Goal: Task Accomplishment & Management: Use online tool/utility

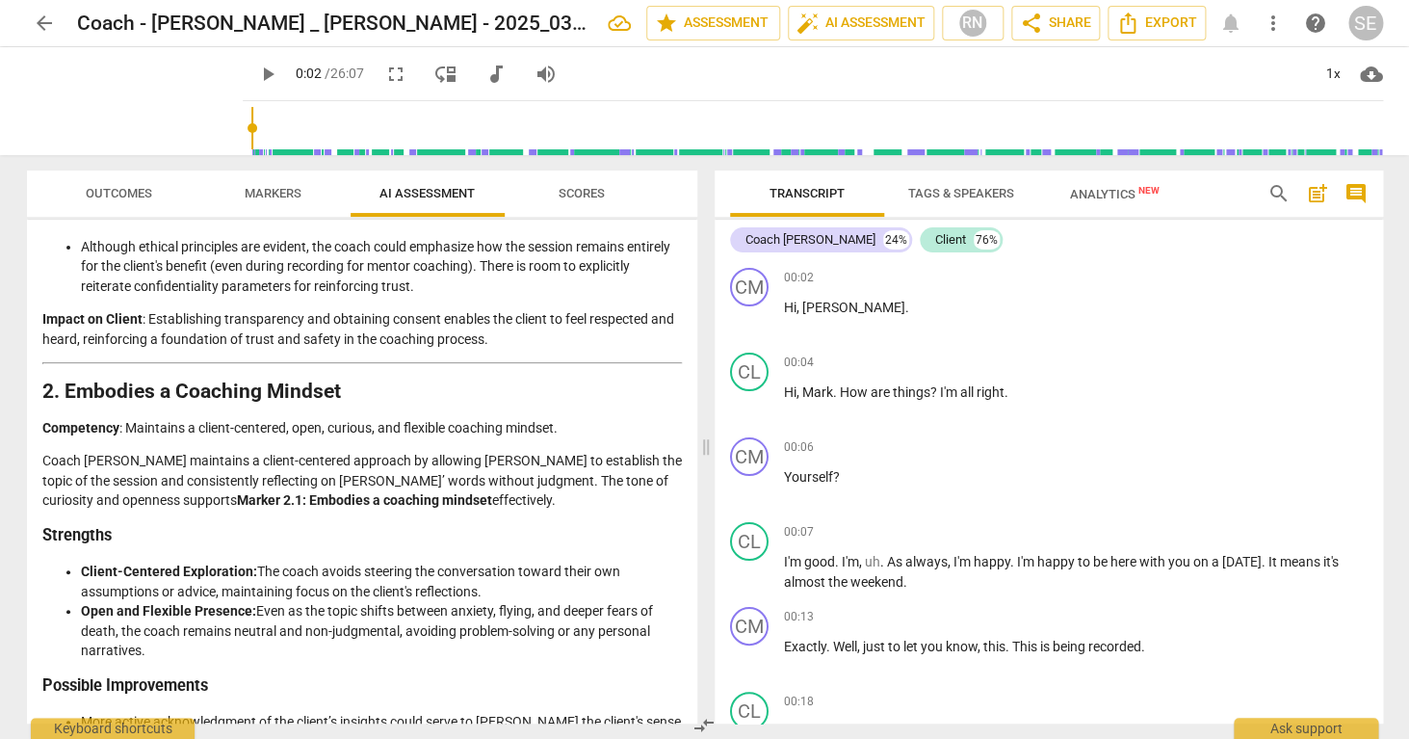
scroll to position [552, 0]
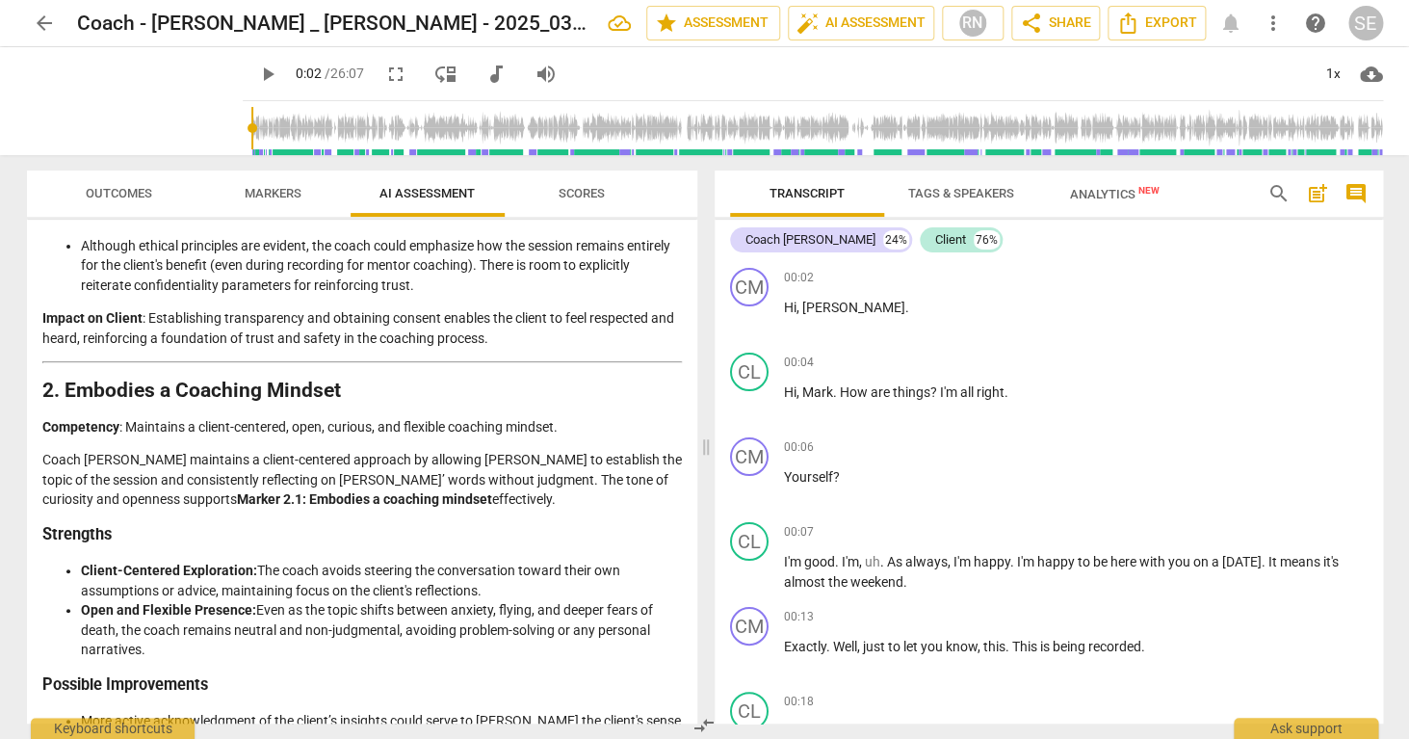
click at [135, 190] on span "Outcomes" at bounding box center [119, 193] width 66 height 14
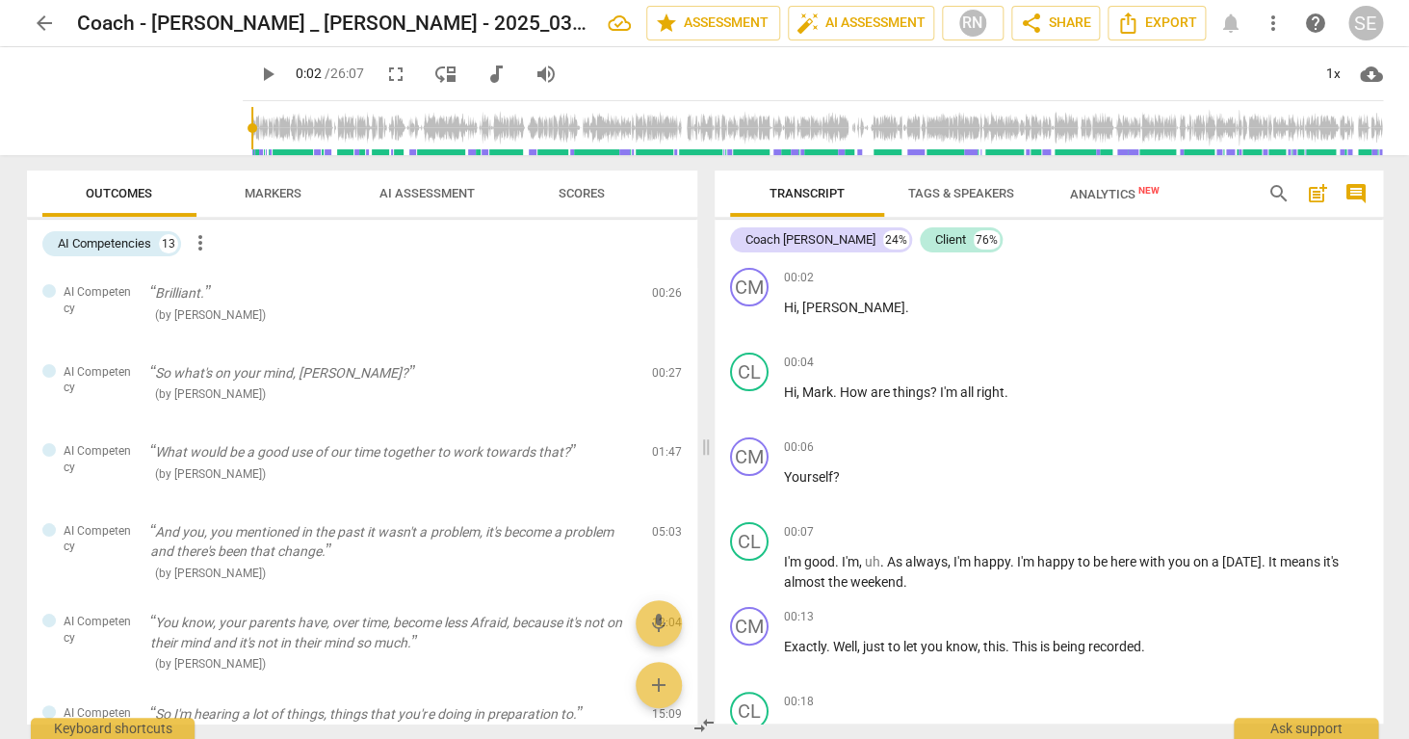
click at [280, 191] on span "Markers" at bounding box center [273, 193] width 57 height 14
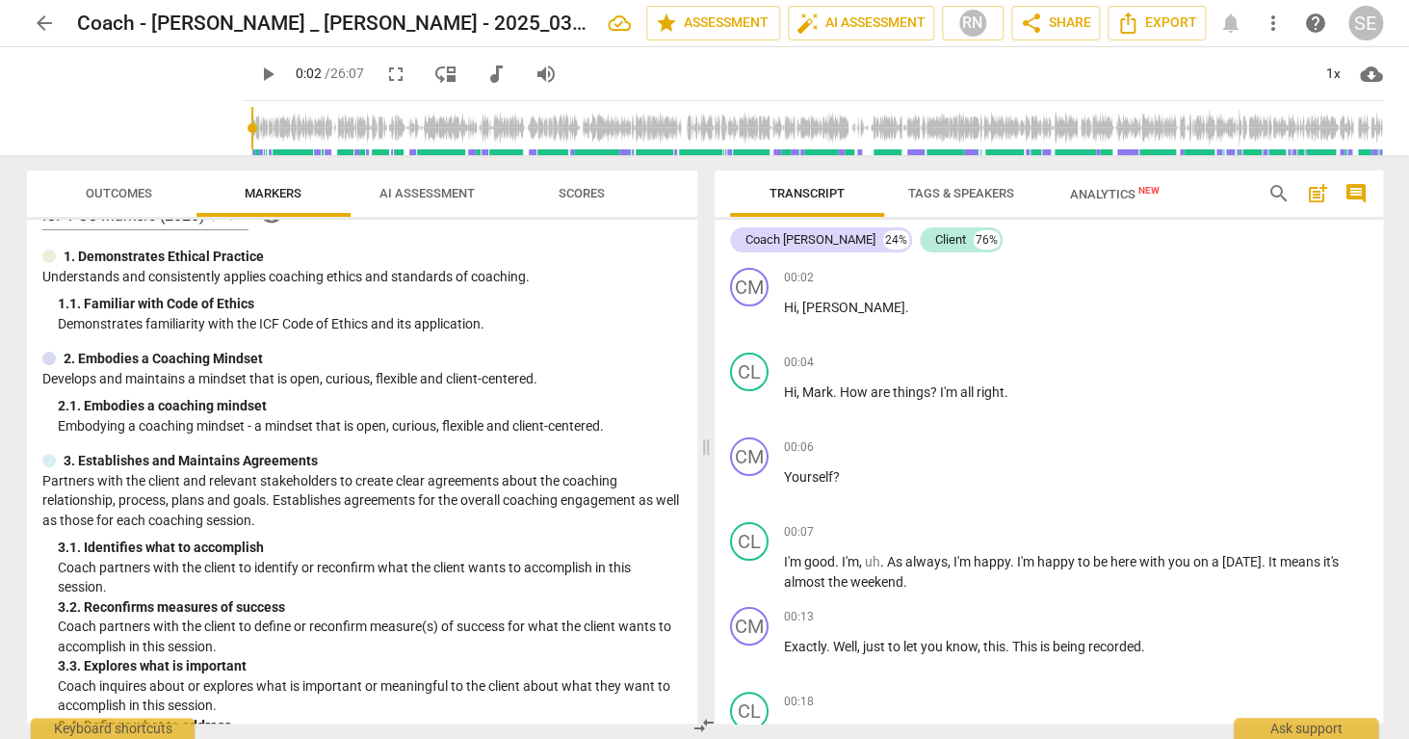
scroll to position [45, 0]
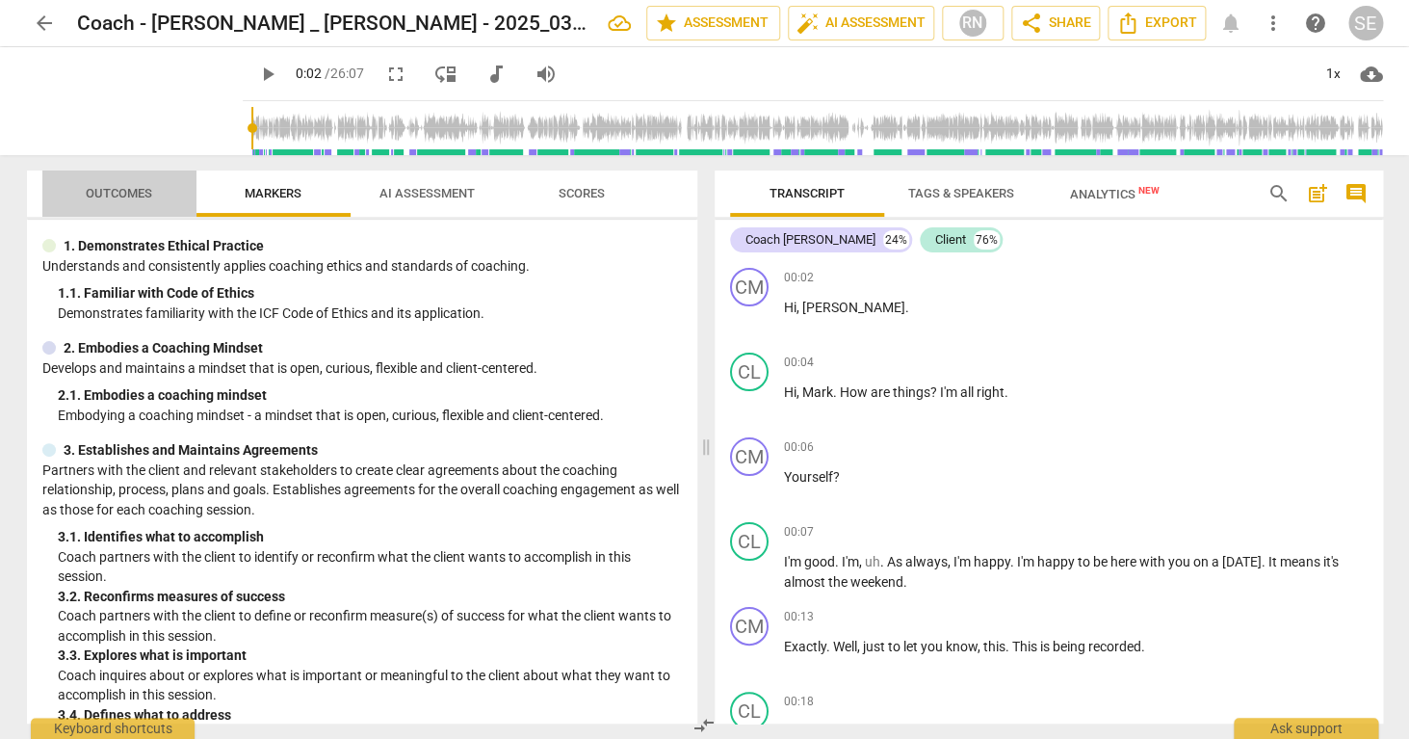
click at [112, 196] on span "Outcomes" at bounding box center [119, 193] width 66 height 14
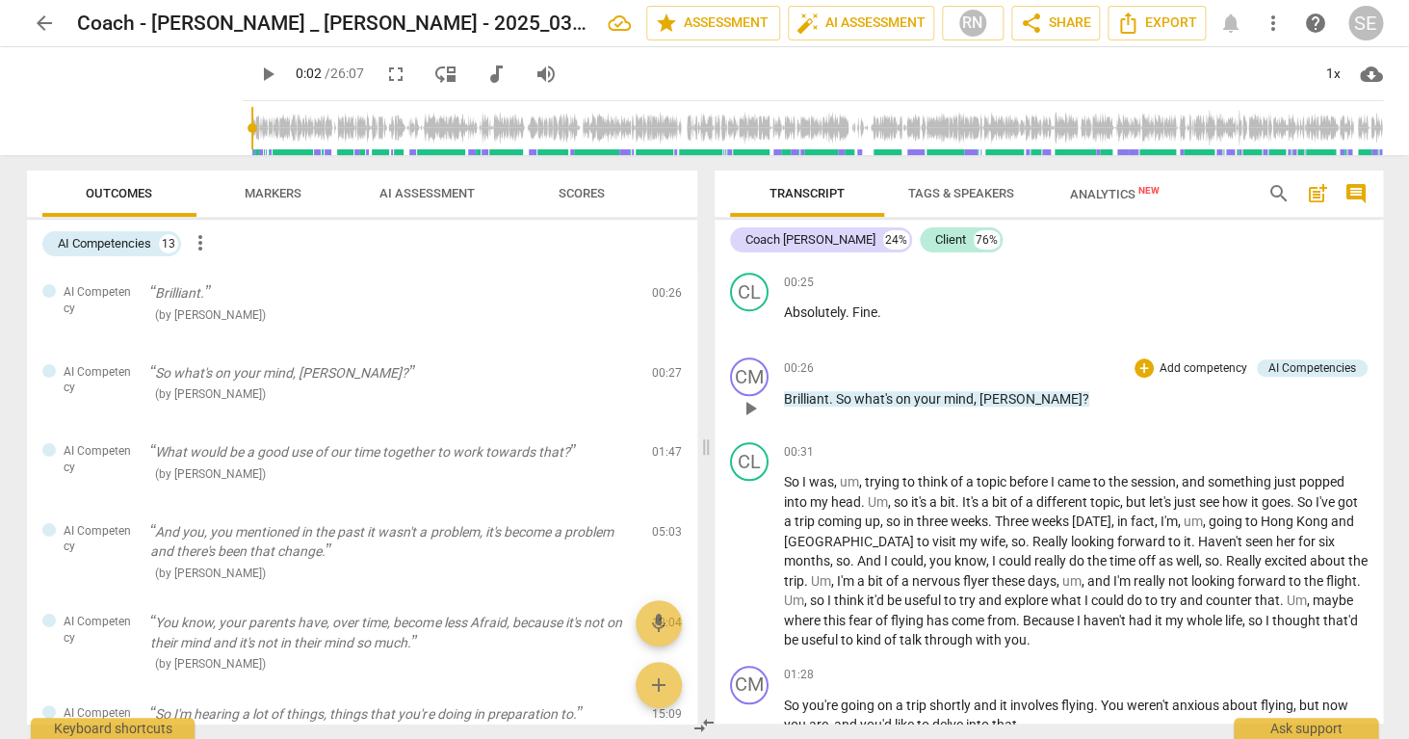
scroll to position [578, 0]
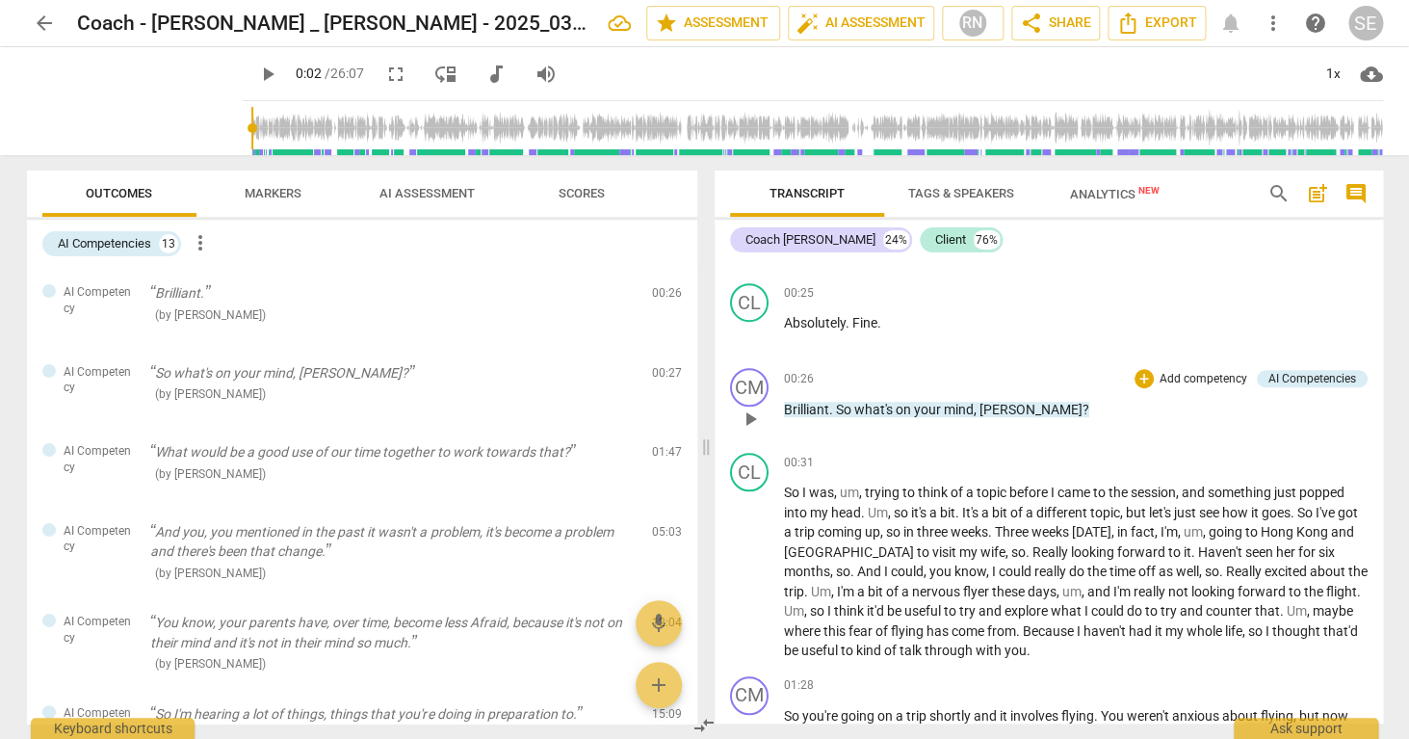
click at [1182, 381] on p "Add competency" at bounding box center [1204, 379] width 92 height 17
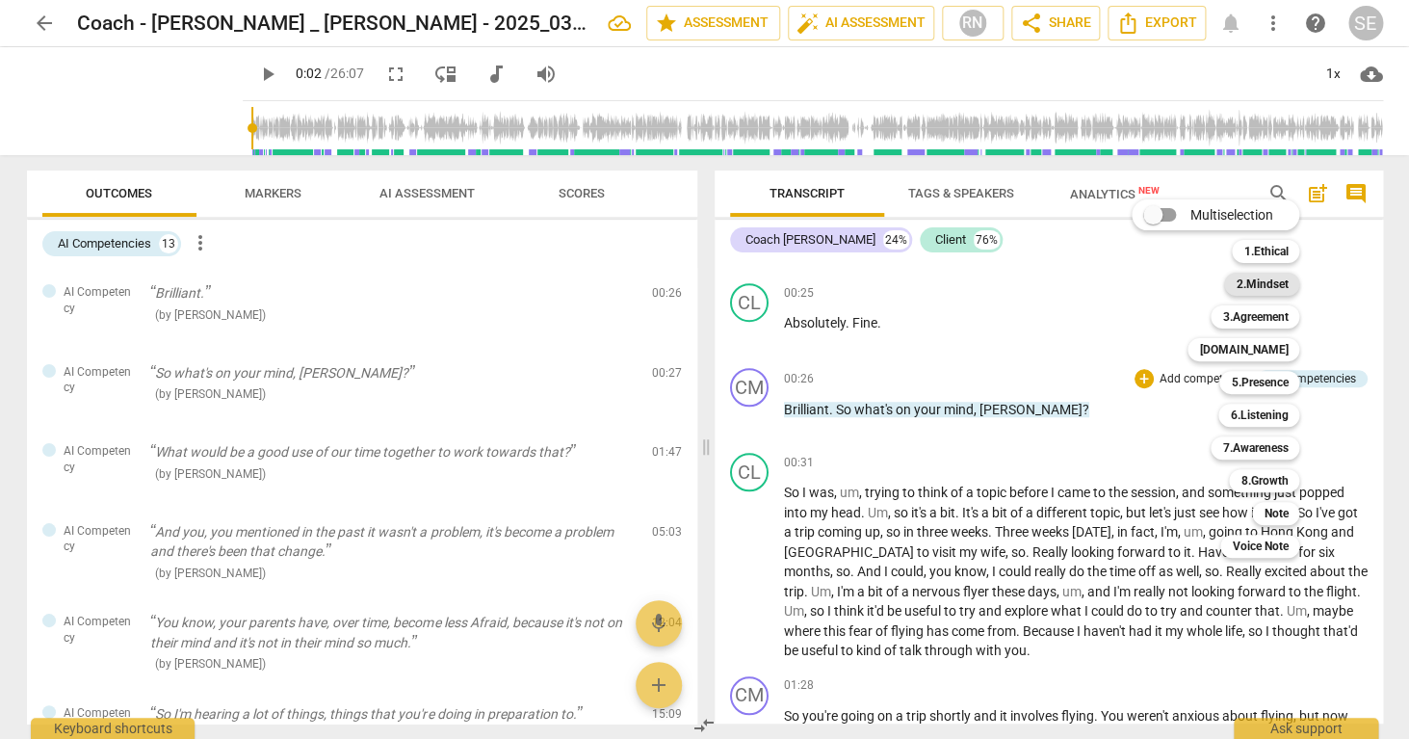
click at [1266, 284] on b "2.Mindset" at bounding box center [1262, 284] width 52 height 23
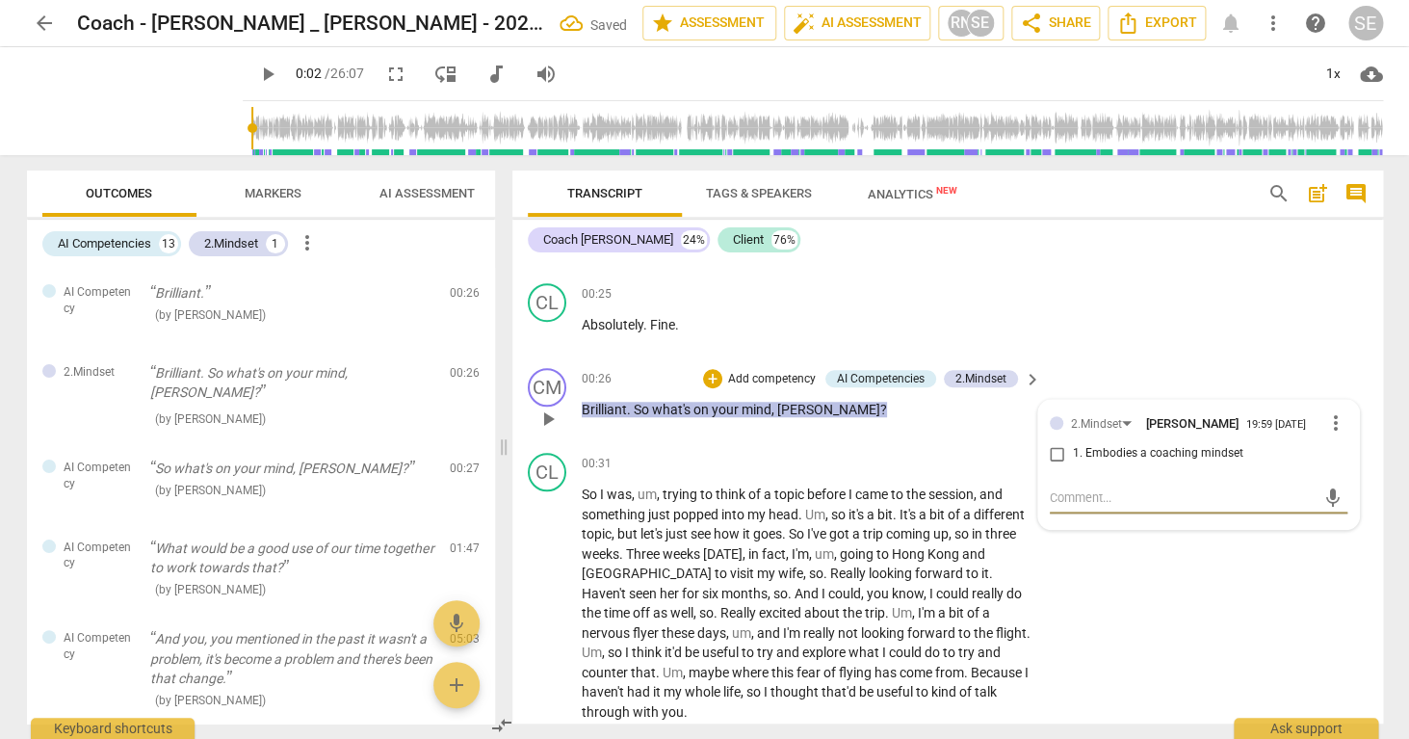
click at [1055, 456] on input "1. Embodies a coaching mindset" at bounding box center [1057, 453] width 31 height 23
checkbox input "true"
click at [782, 378] on p "Add competency" at bounding box center [772, 379] width 92 height 17
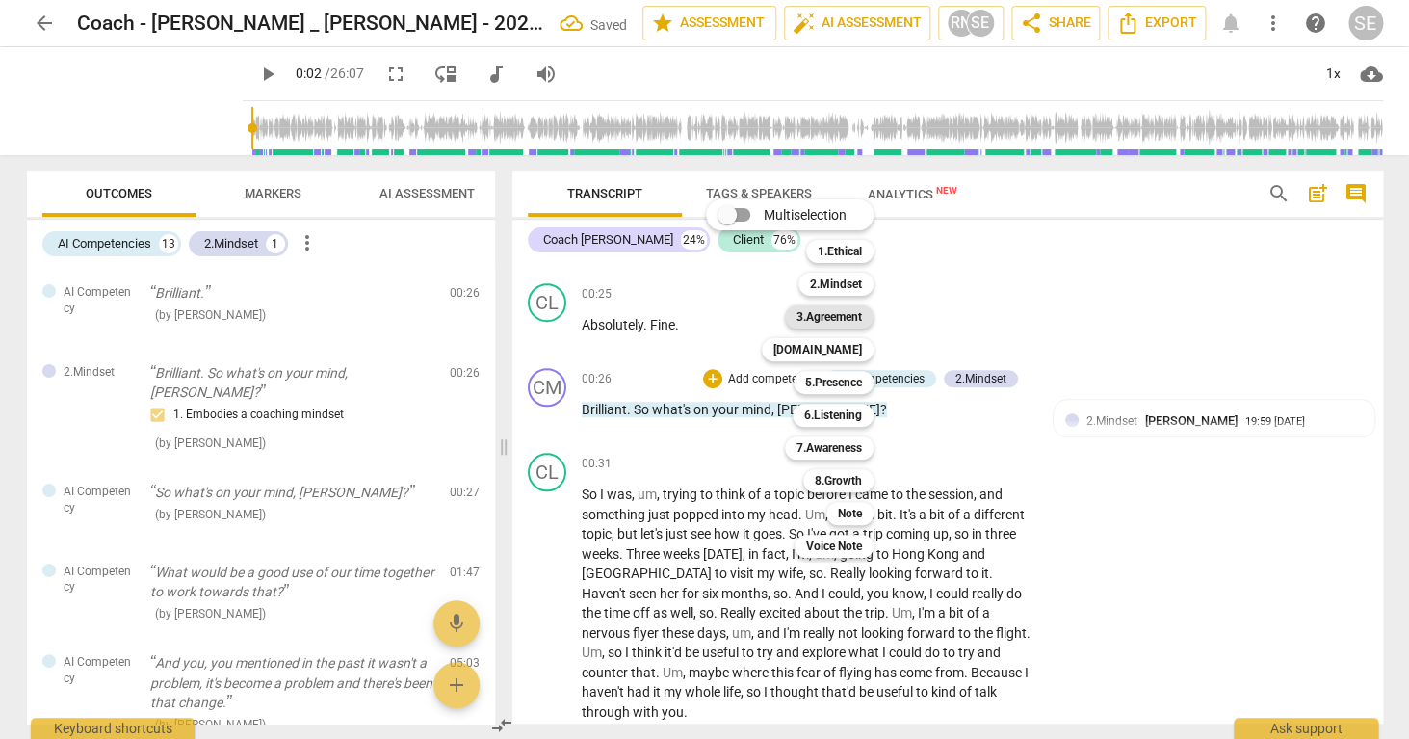
click at [842, 316] on b "3.Agreement" at bounding box center [829, 316] width 65 height 23
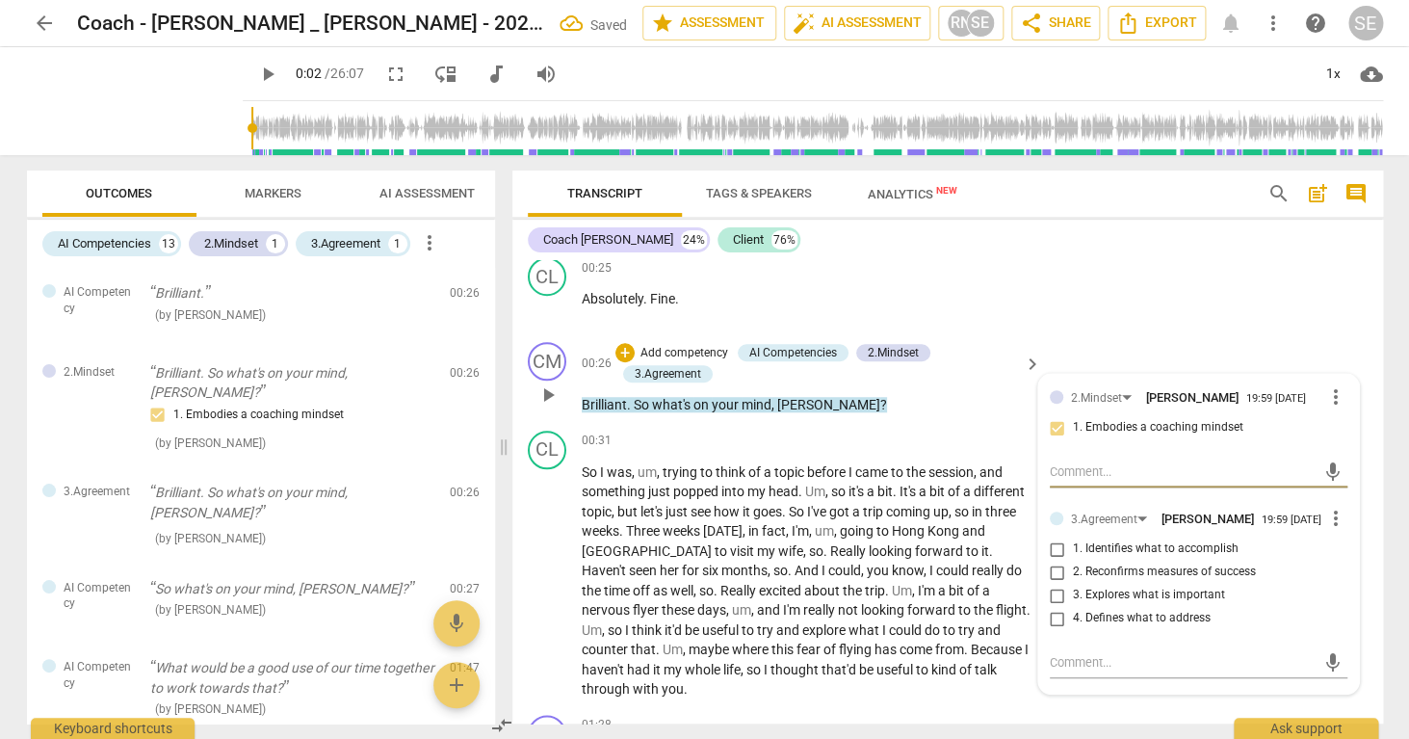
scroll to position [610, 0]
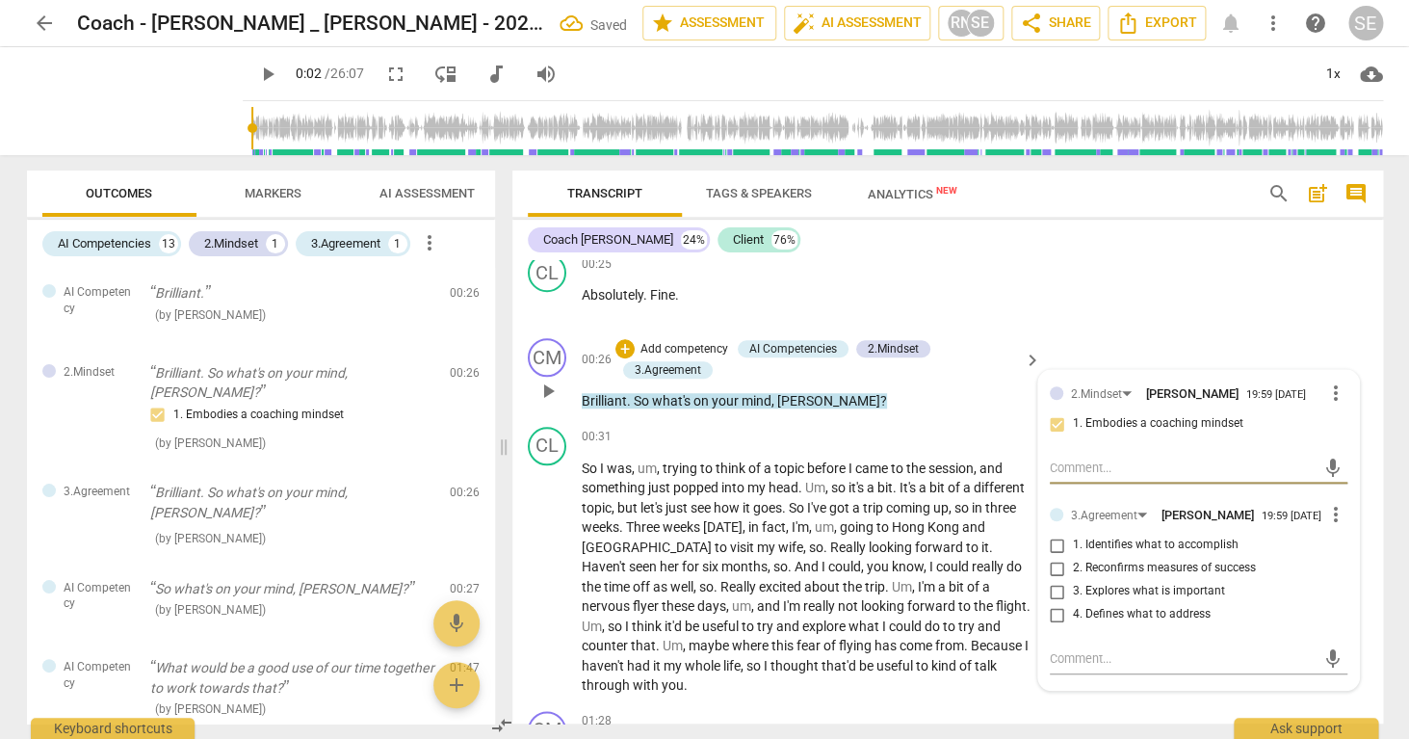
click at [1053, 546] on input "1. Identifies what to accomplish" at bounding box center [1057, 545] width 31 height 23
checkbox input "true"
click at [1082, 303] on div "CL play_arrow pause 00:25 + Add competency keyboard_arrow_right Absolutely . Fi…" at bounding box center [947, 288] width 871 height 85
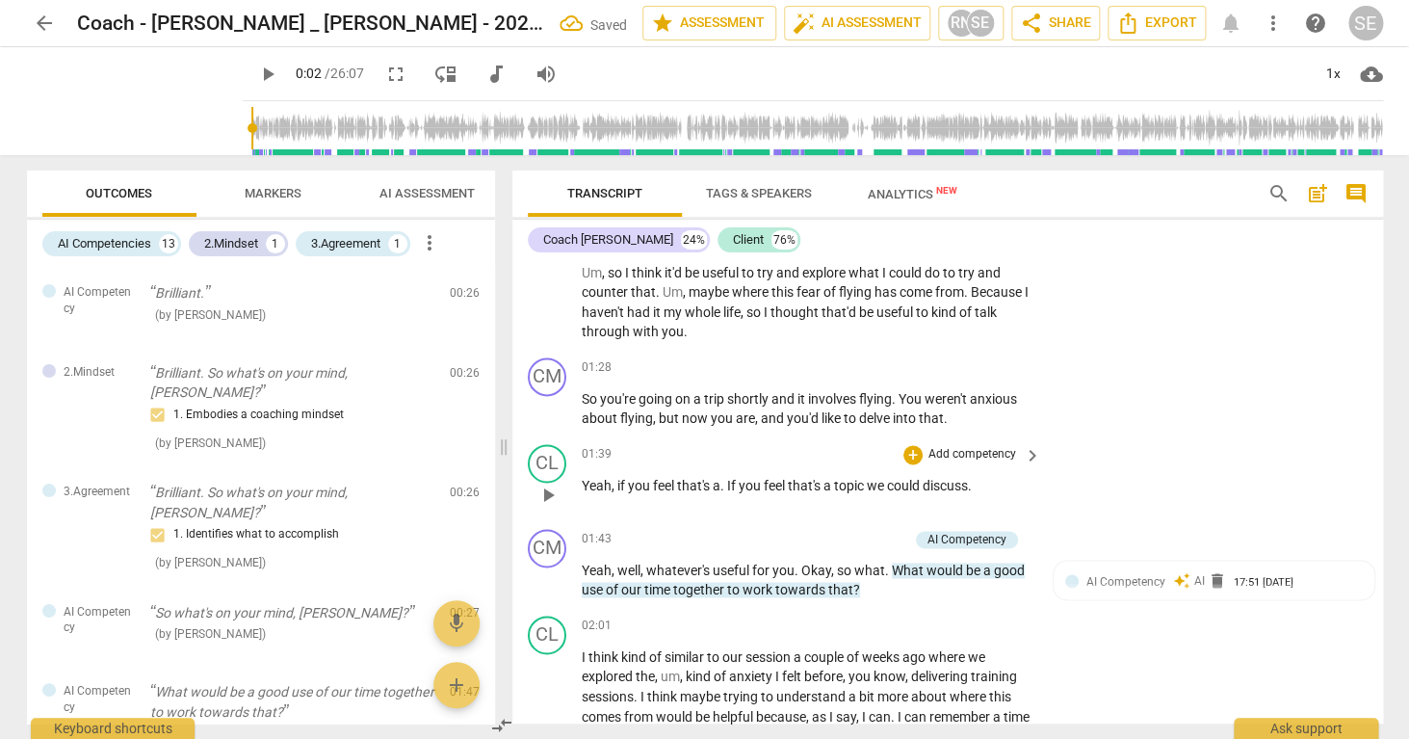
scroll to position [972, 0]
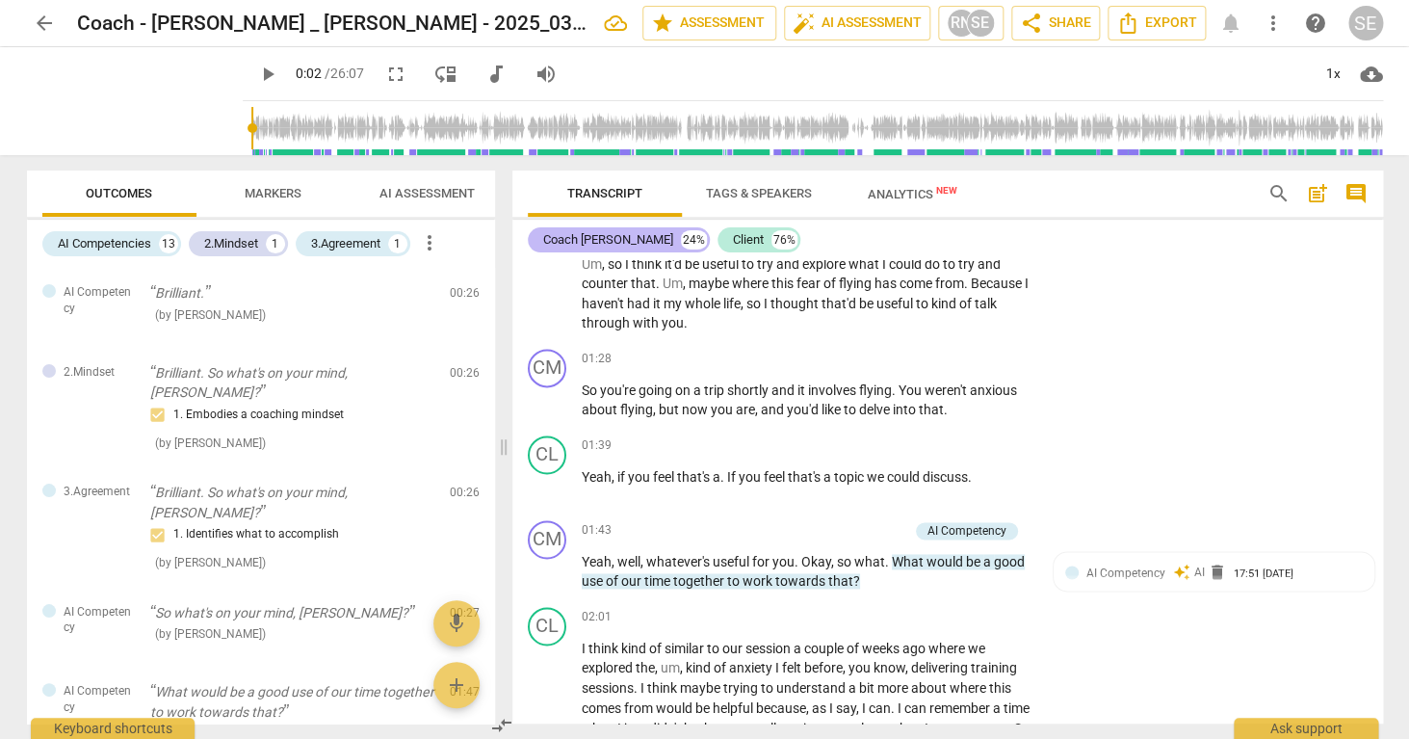
click at [584, 244] on div "Coach [PERSON_NAME]" at bounding box center [608, 239] width 130 height 19
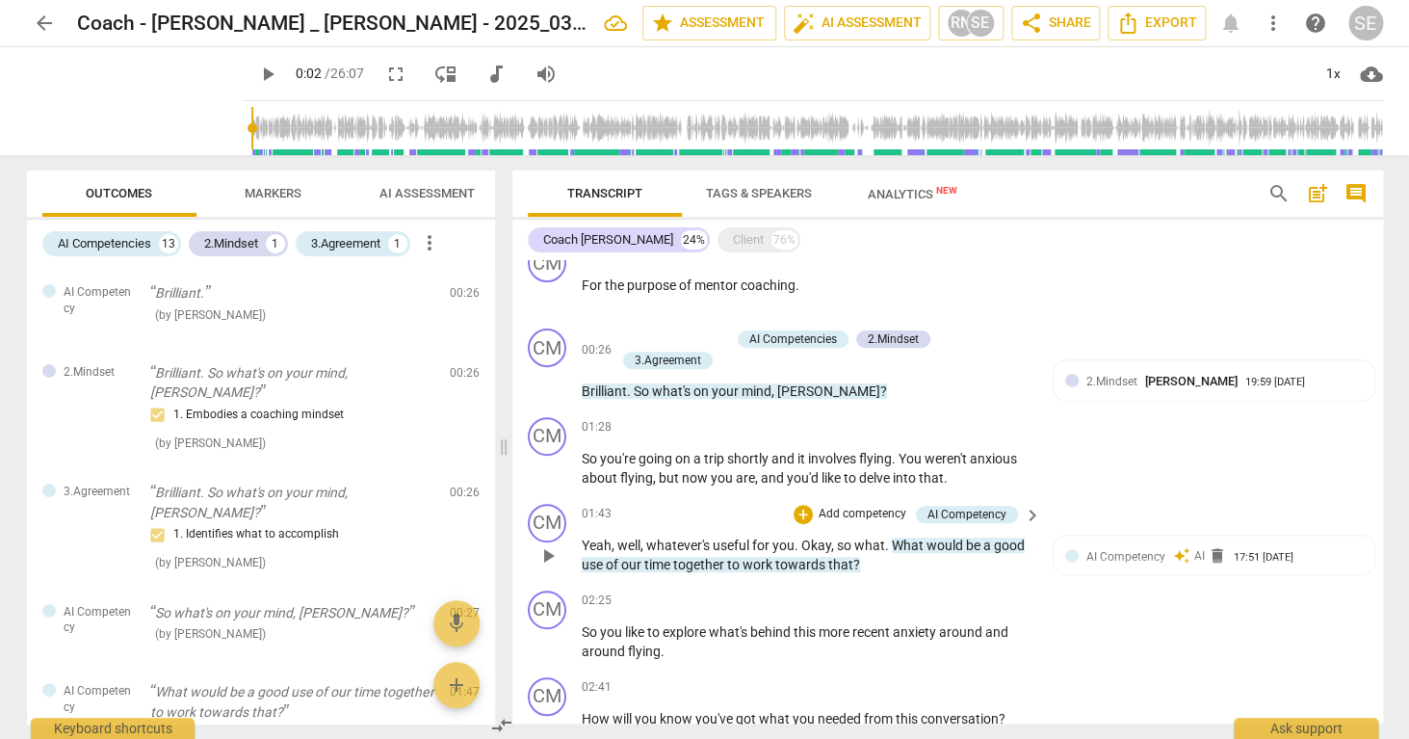
scroll to position [284, 0]
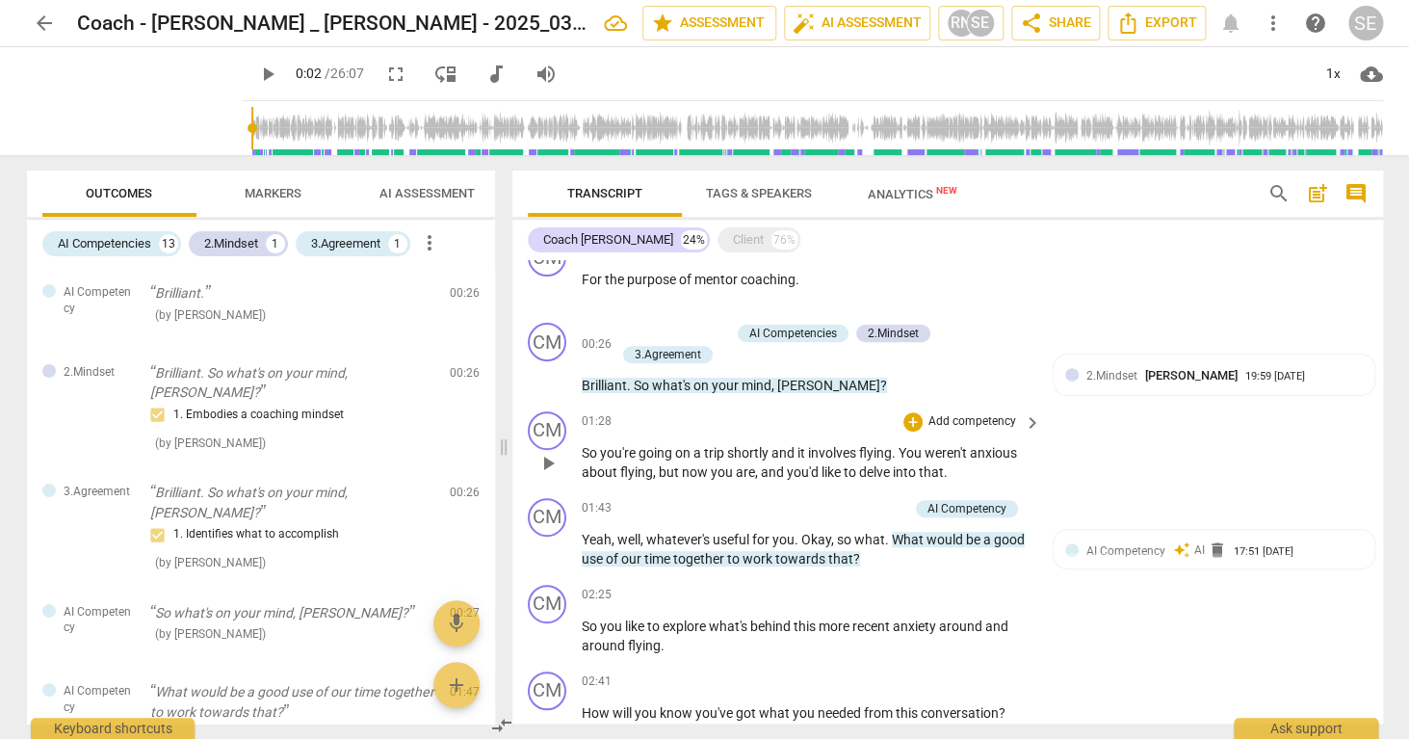
click at [943, 424] on p "Add competency" at bounding box center [973, 421] width 92 height 17
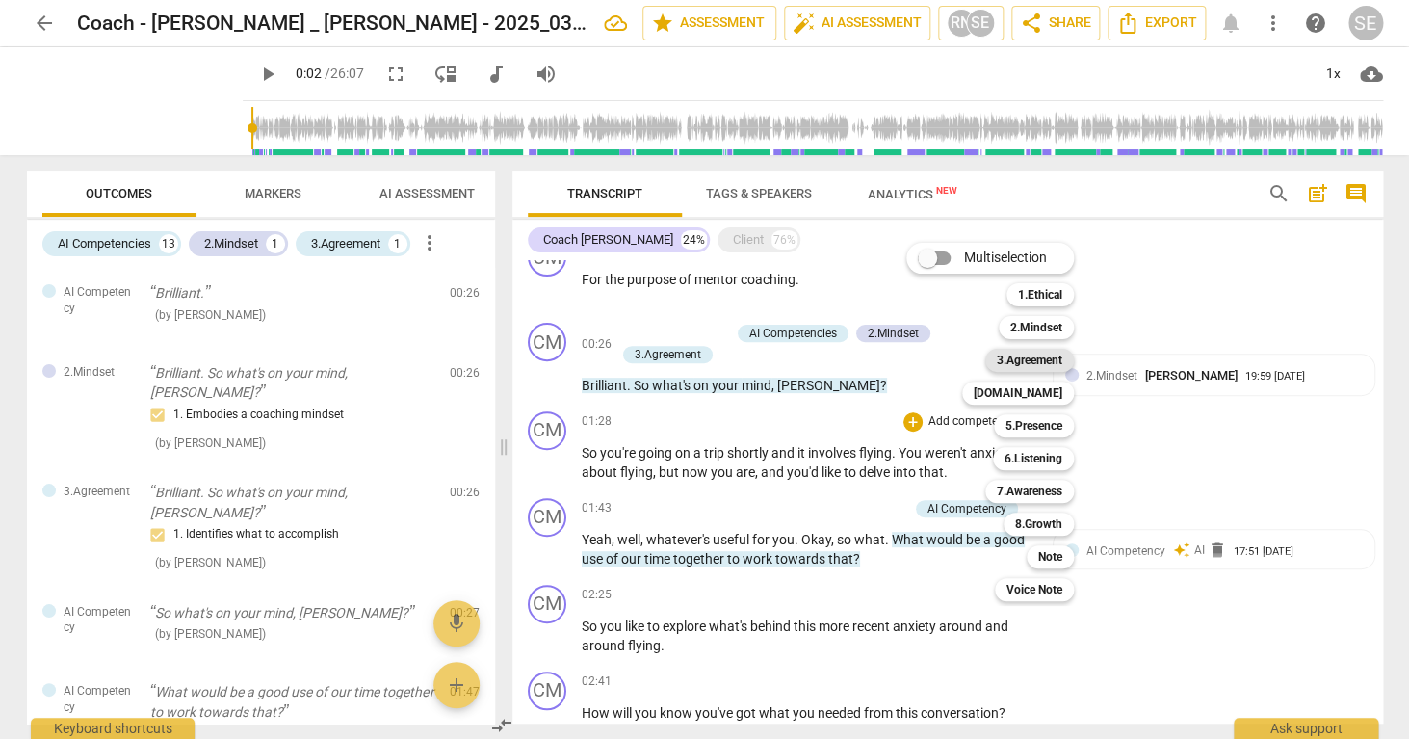
click at [1046, 364] on b "3.Agreement" at bounding box center [1029, 360] width 65 height 23
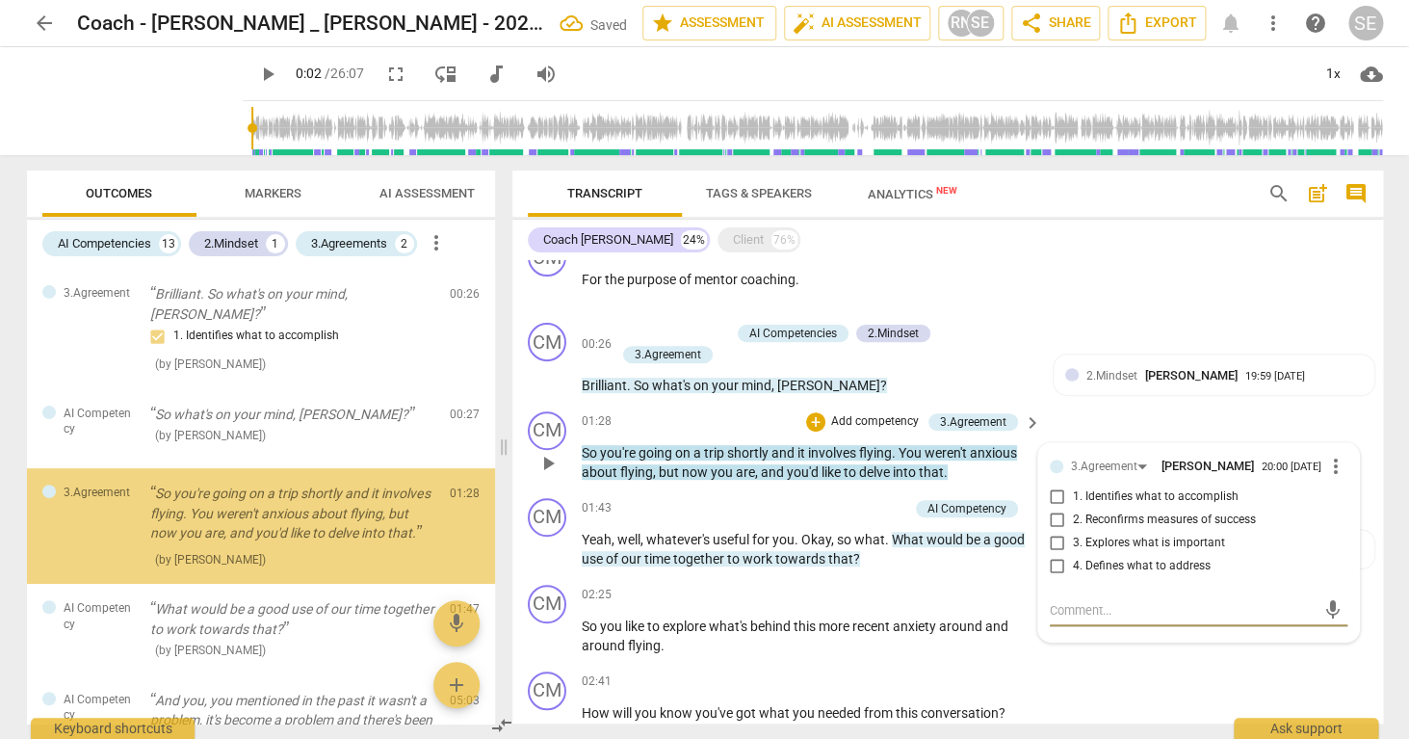
scroll to position [199, 0]
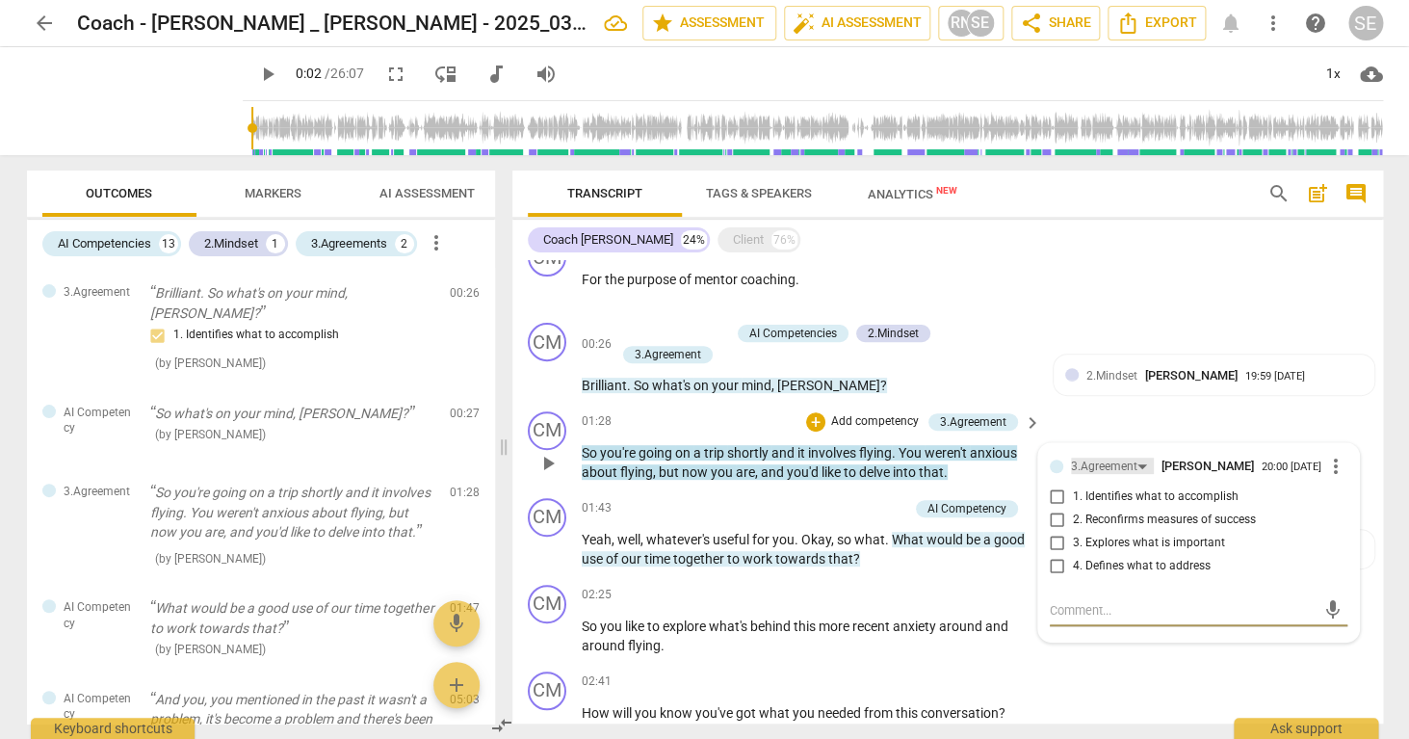
click at [1114, 463] on div "3.Agreement" at bounding box center [1104, 467] width 66 height 18
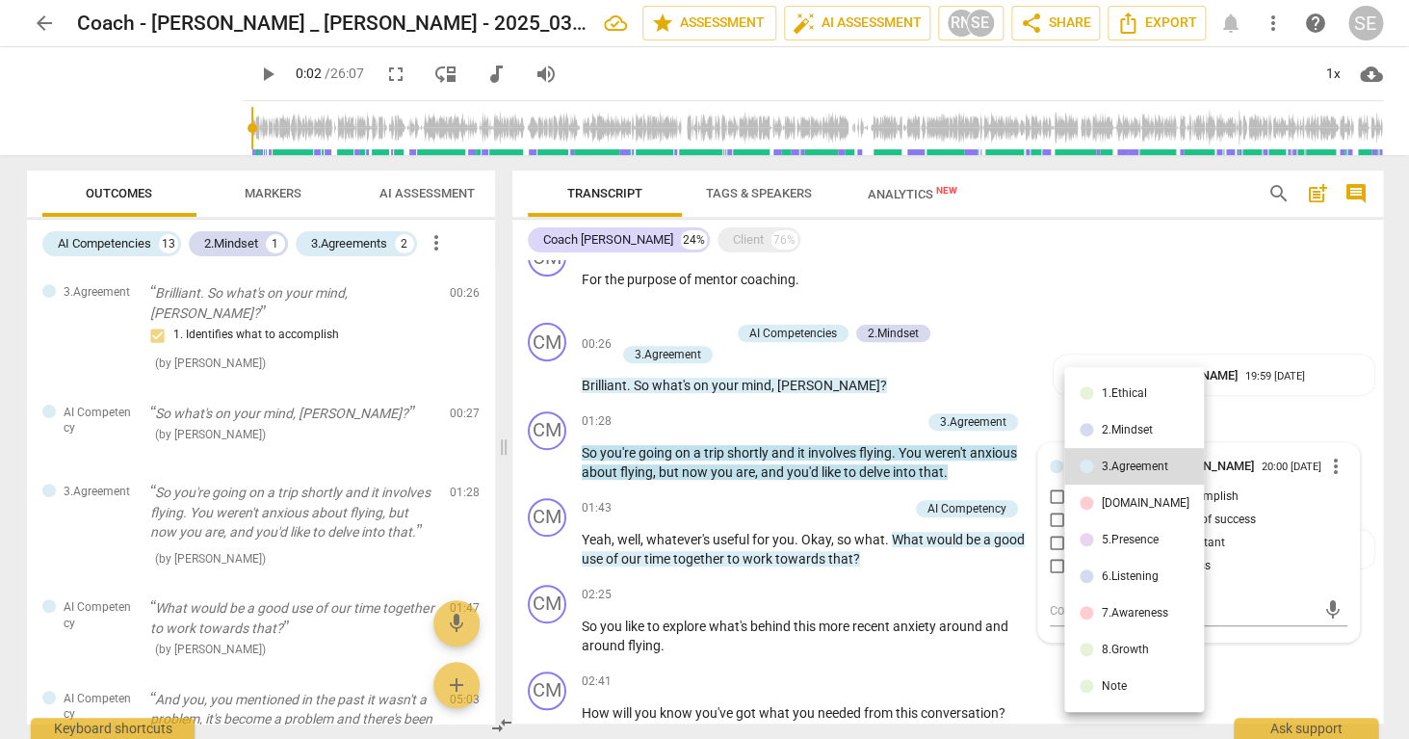
click at [1119, 498] on div "[DOMAIN_NAME]" at bounding box center [1145, 503] width 88 height 12
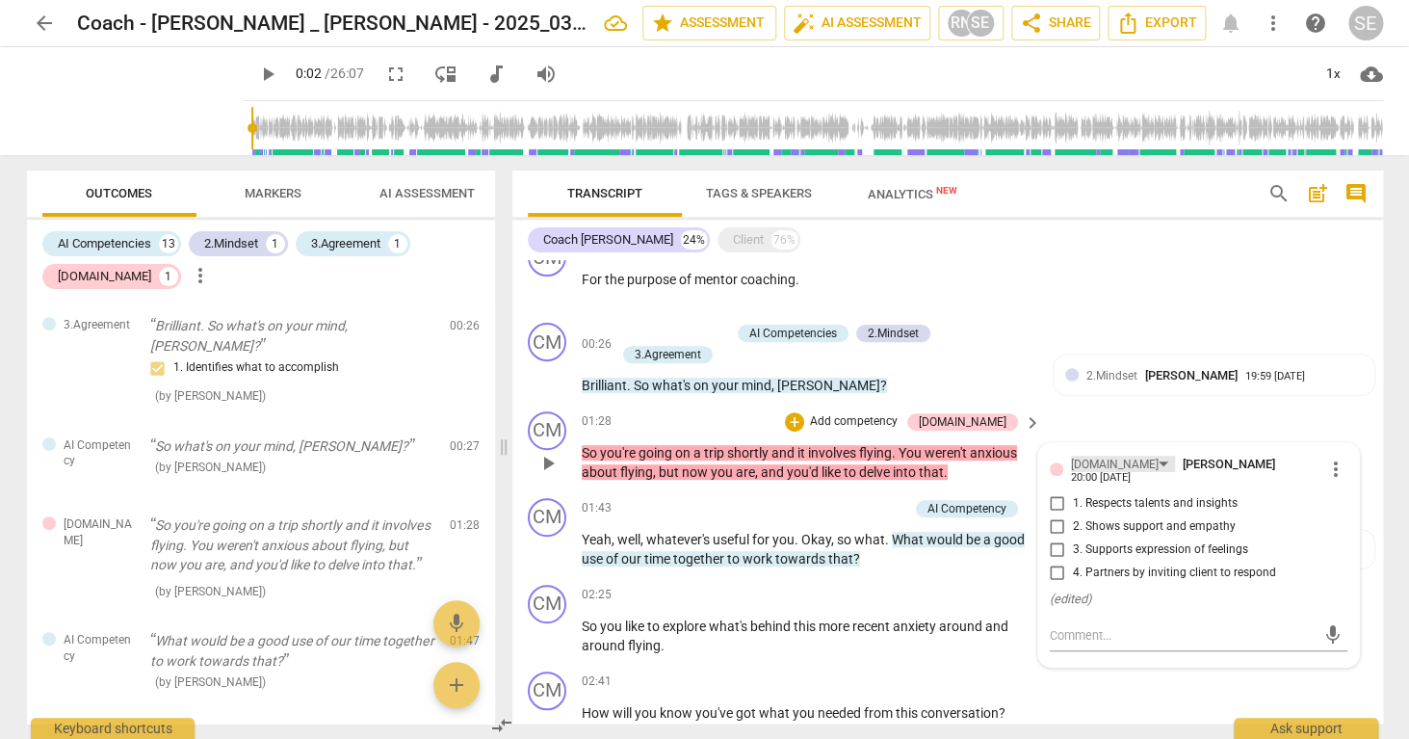
click at [1095, 466] on div "[DOMAIN_NAME]" at bounding box center [1115, 465] width 88 height 18
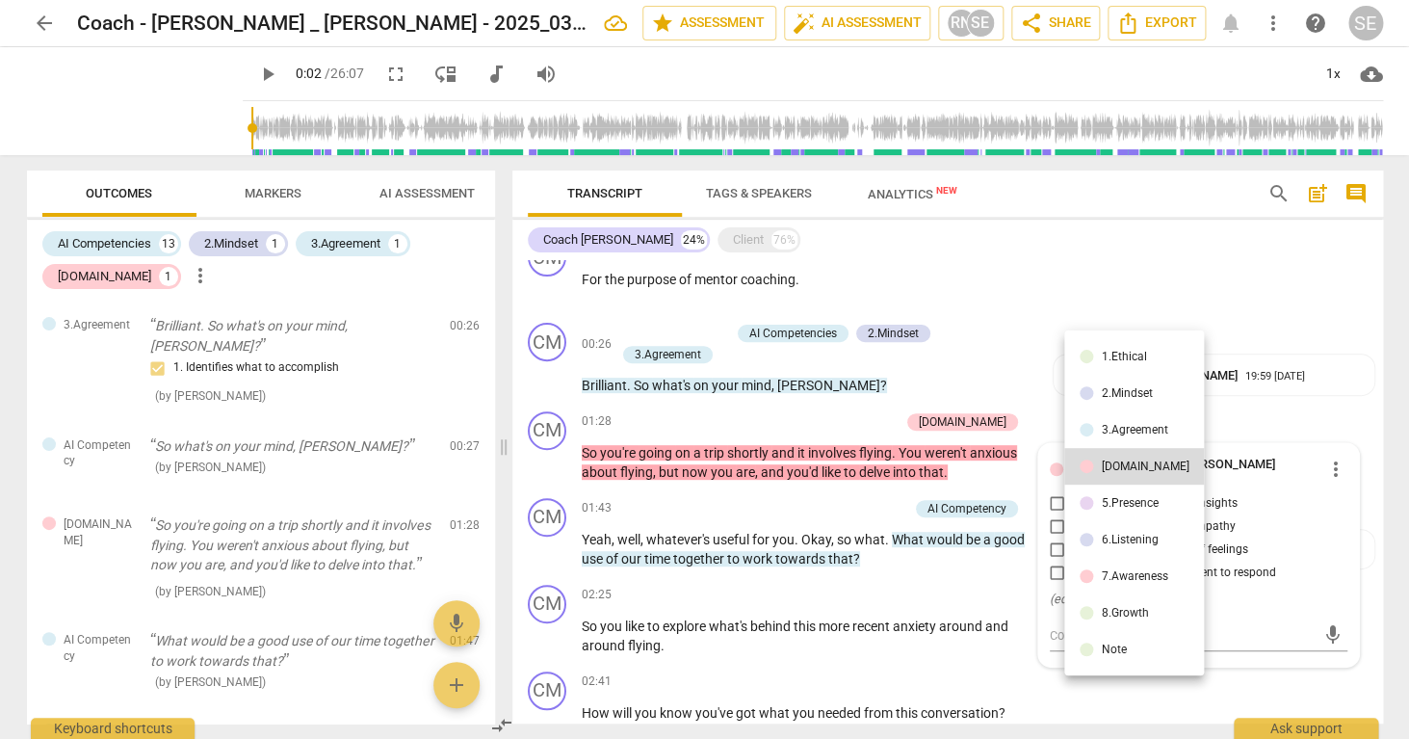
click at [1116, 541] on div "6.Listening" at bounding box center [1129, 540] width 57 height 12
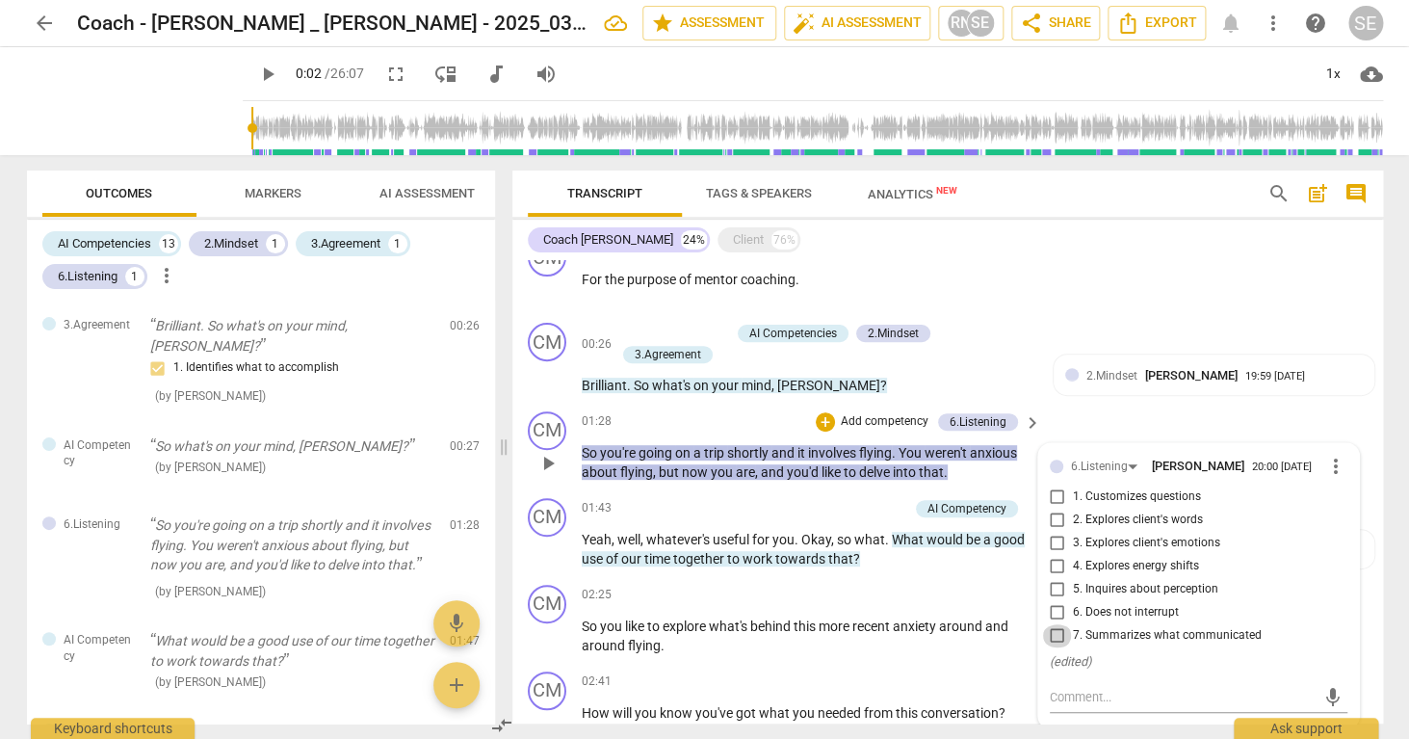
click at [1064, 636] on input "7. Summarizes what communicated" at bounding box center [1057, 635] width 31 height 23
checkbox input "true"
click at [1034, 300] on div "00:21 + Add competency keyboard_arrow_right For the purpose of mentor coaching ." at bounding box center [813, 272] width 462 height 69
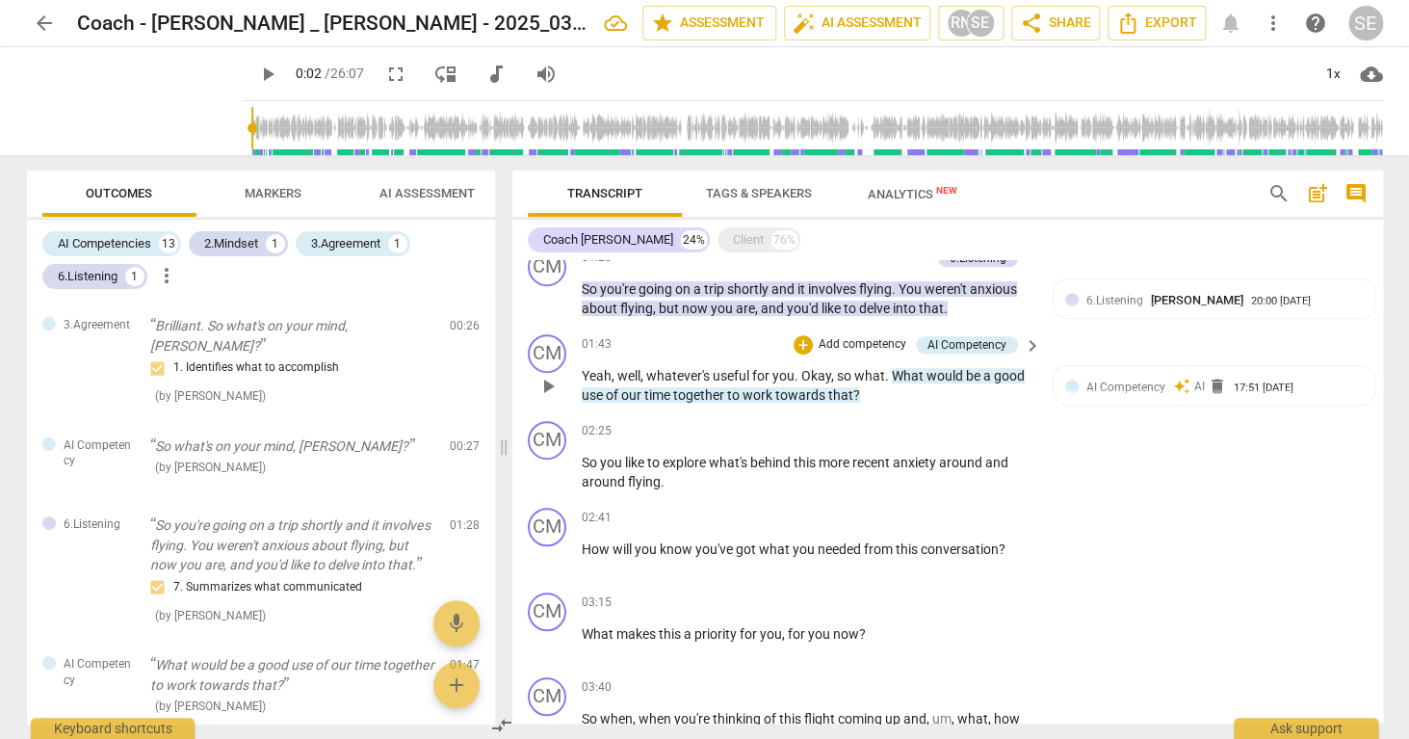
scroll to position [457, 0]
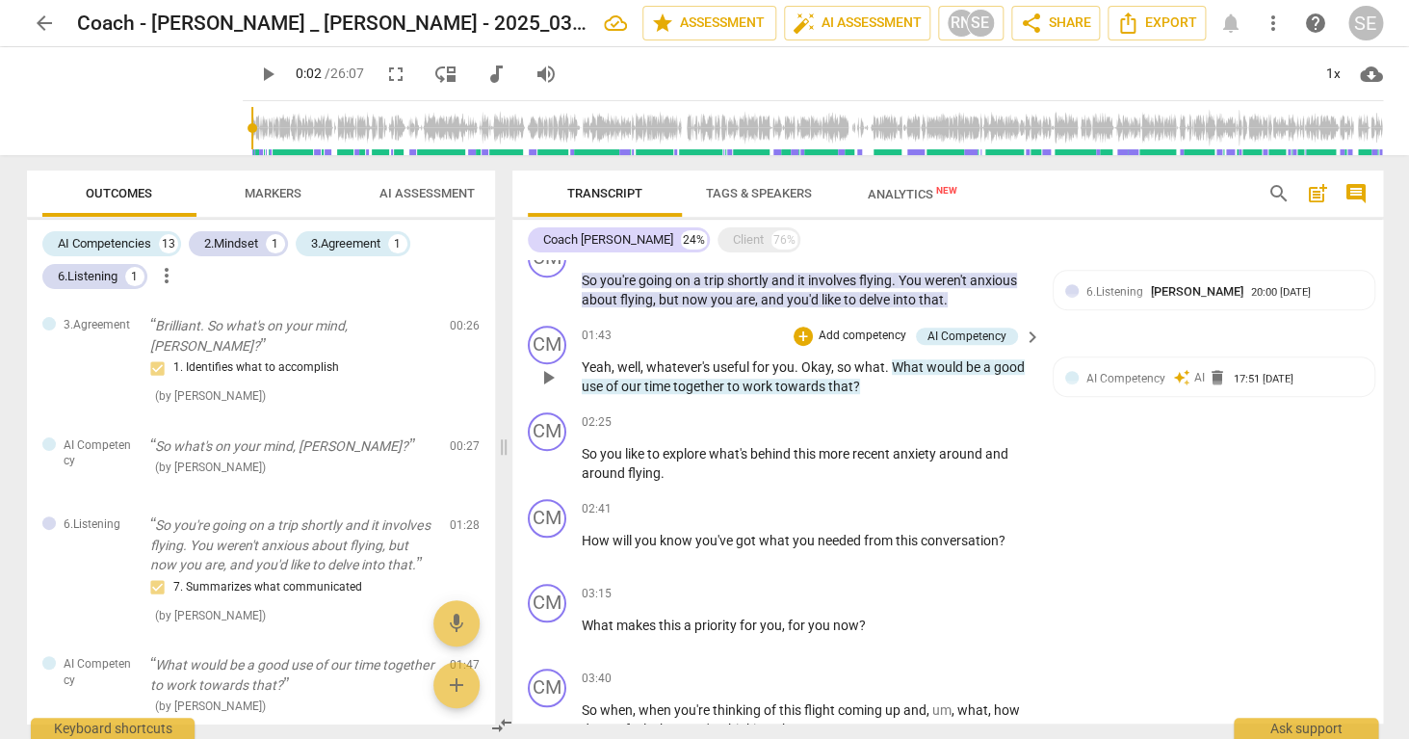
click at [853, 340] on p "Add competency" at bounding box center [863, 335] width 92 height 17
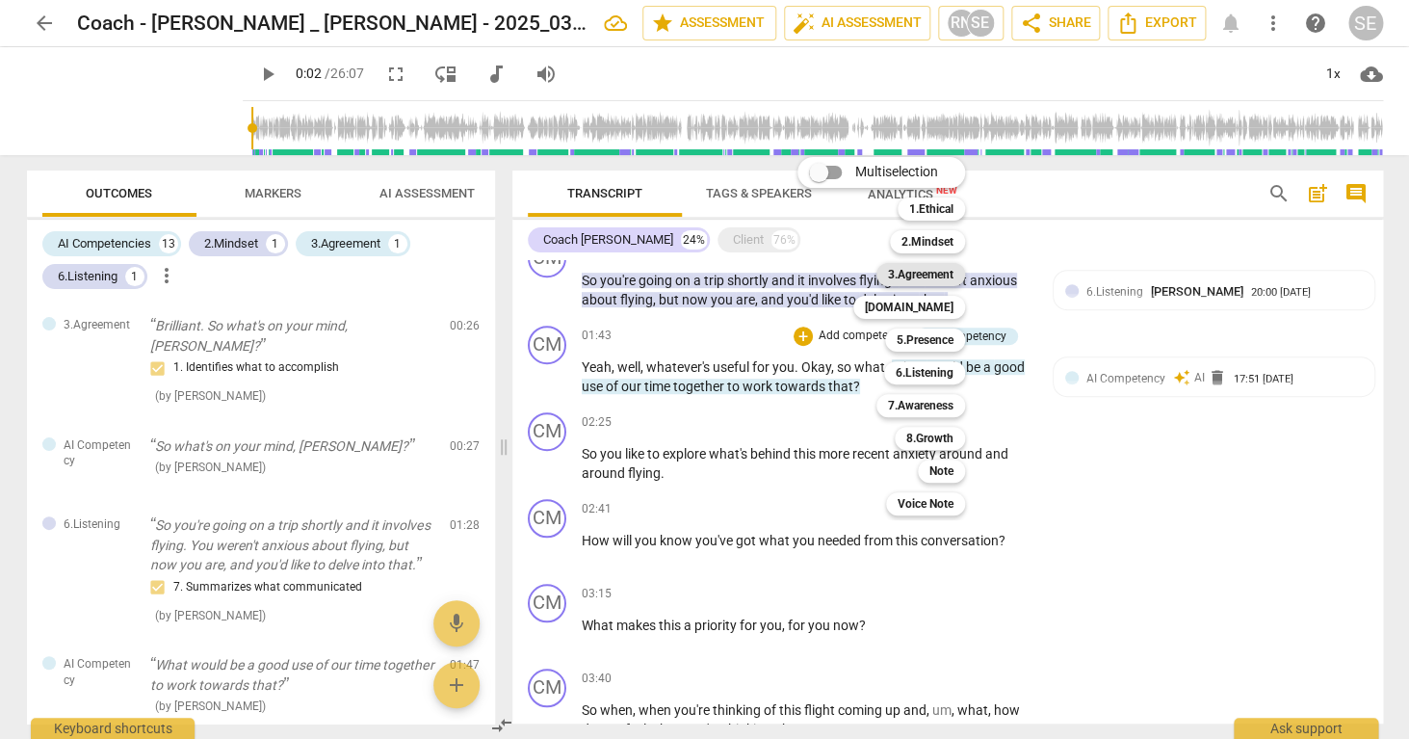
click at [934, 270] on b "3.Agreement" at bounding box center [920, 274] width 65 height 23
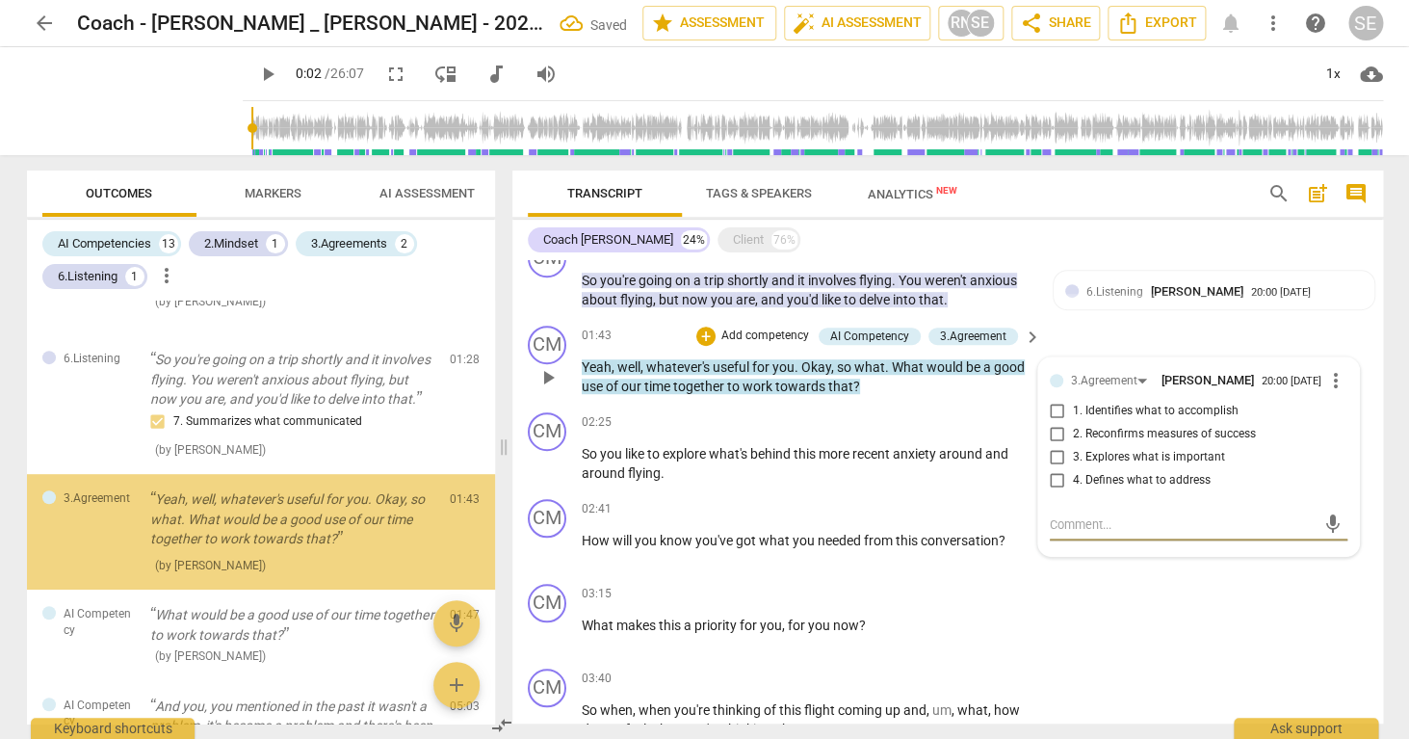
scroll to position [365, 0]
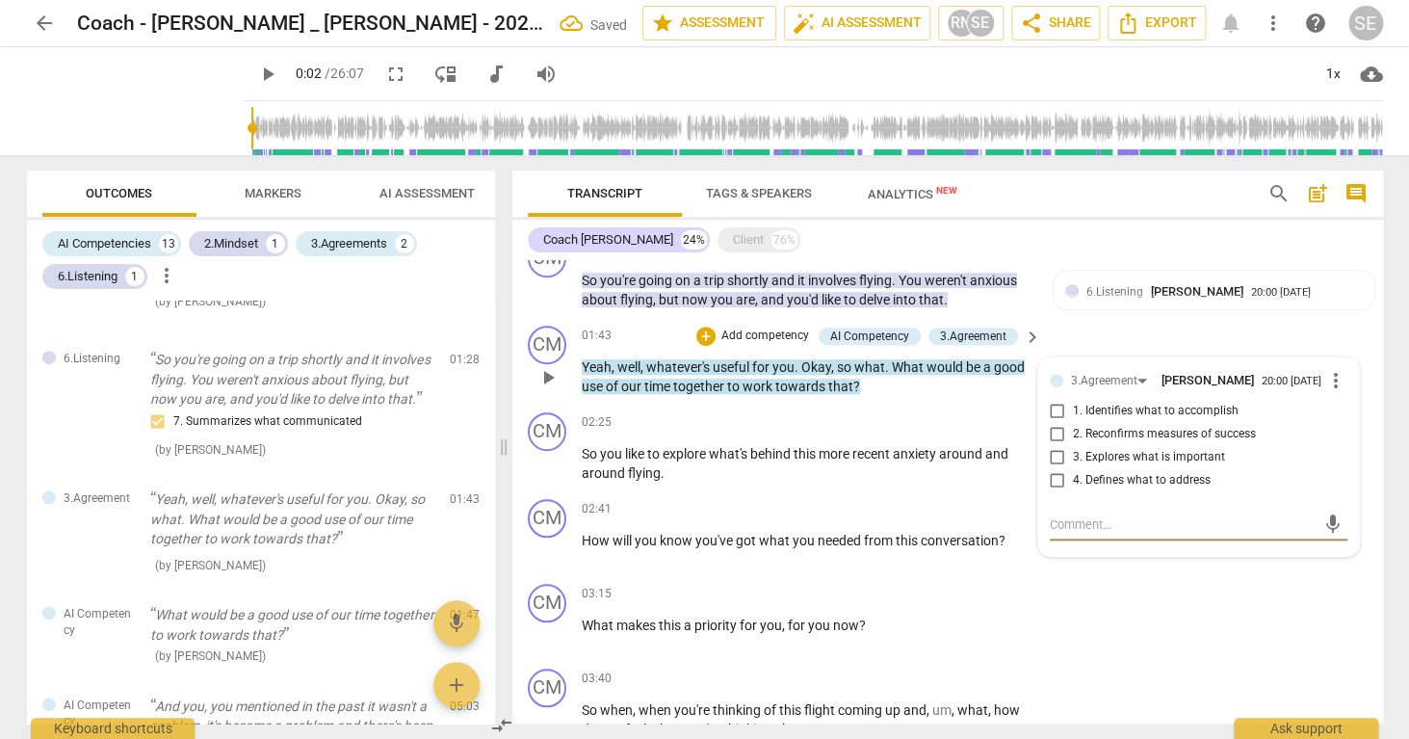
click at [1054, 457] on input "3. Explores what is important" at bounding box center [1057, 457] width 31 height 23
checkbox input "true"
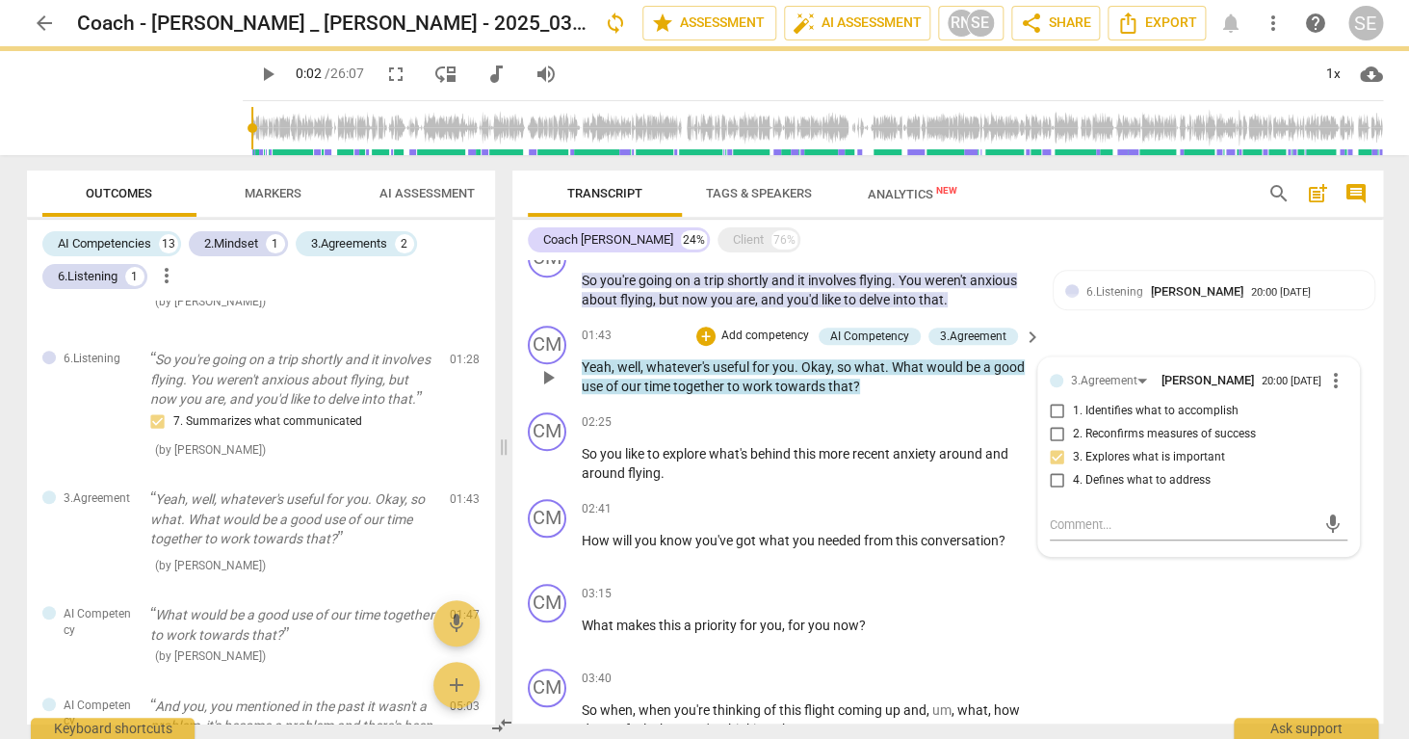
click at [1052, 478] on input "4. Defines what to address" at bounding box center [1057, 480] width 31 height 23
checkbox input "true"
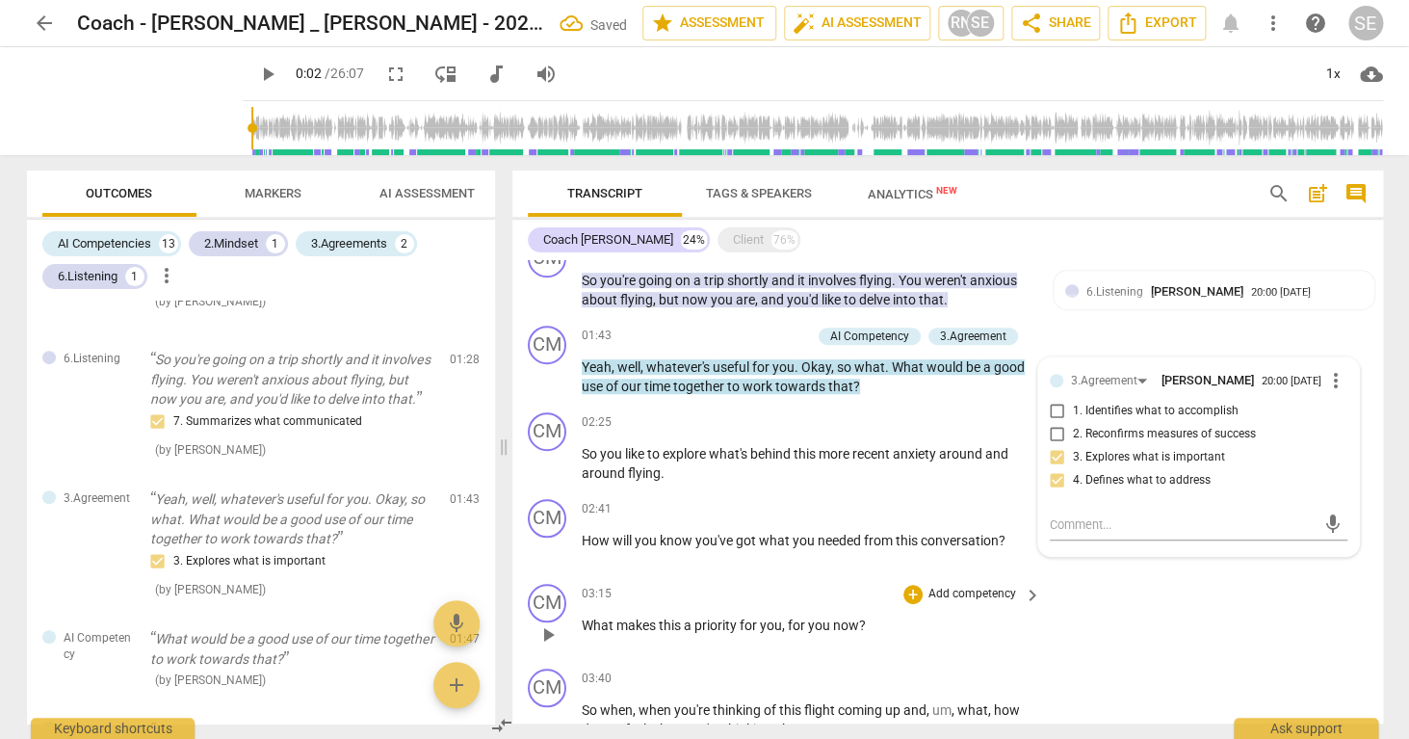
click at [1212, 621] on div "CM play_arrow pause 03:15 + Add competency keyboard_arrow_right What makes this…" at bounding box center [947, 618] width 871 height 85
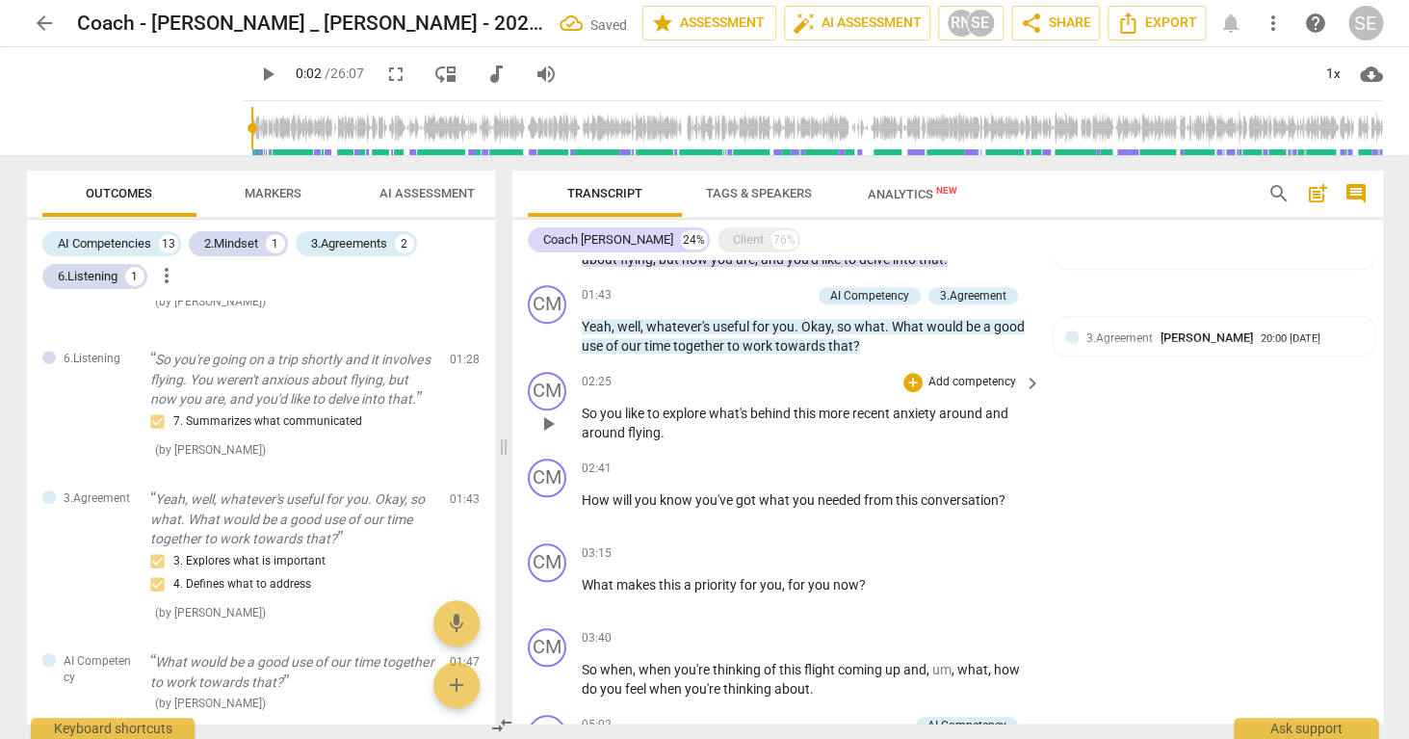
scroll to position [504, 0]
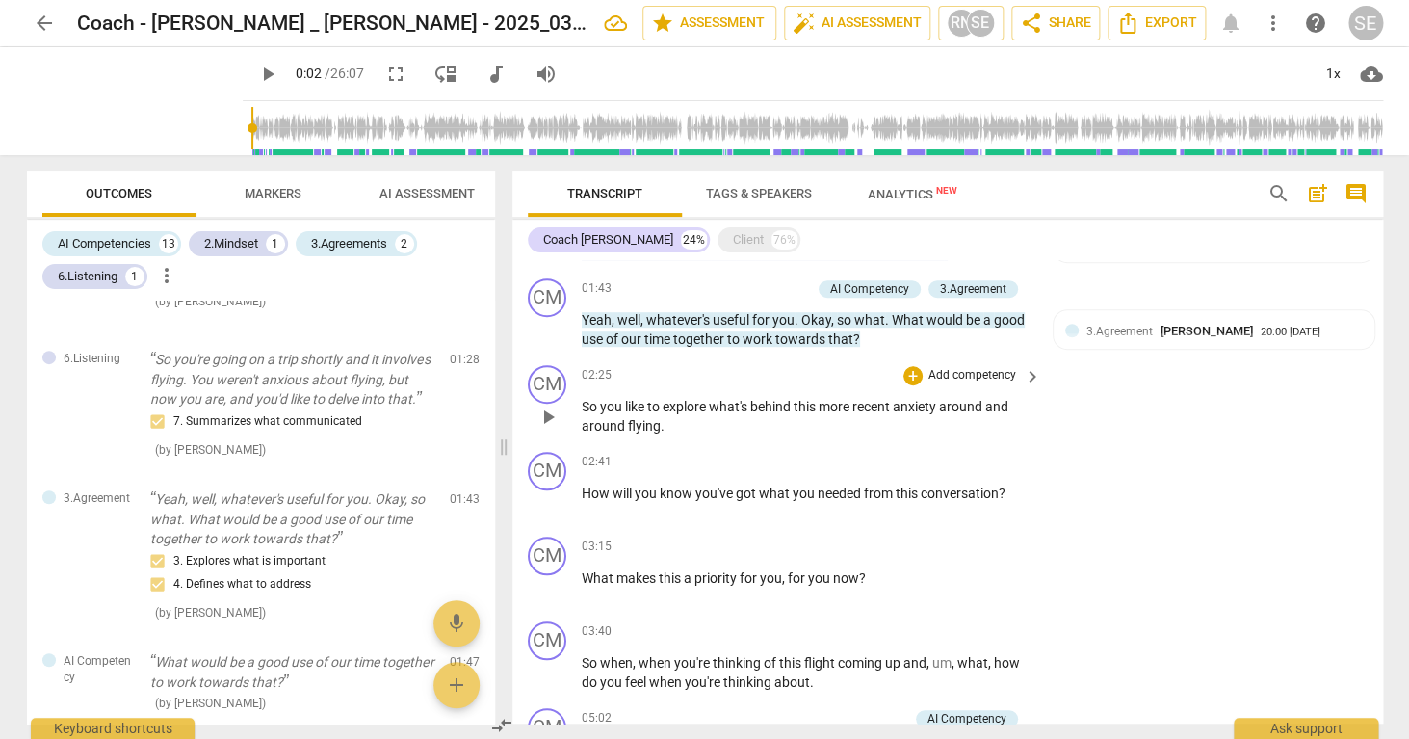
click at [961, 374] on p "Add competency" at bounding box center [973, 375] width 92 height 17
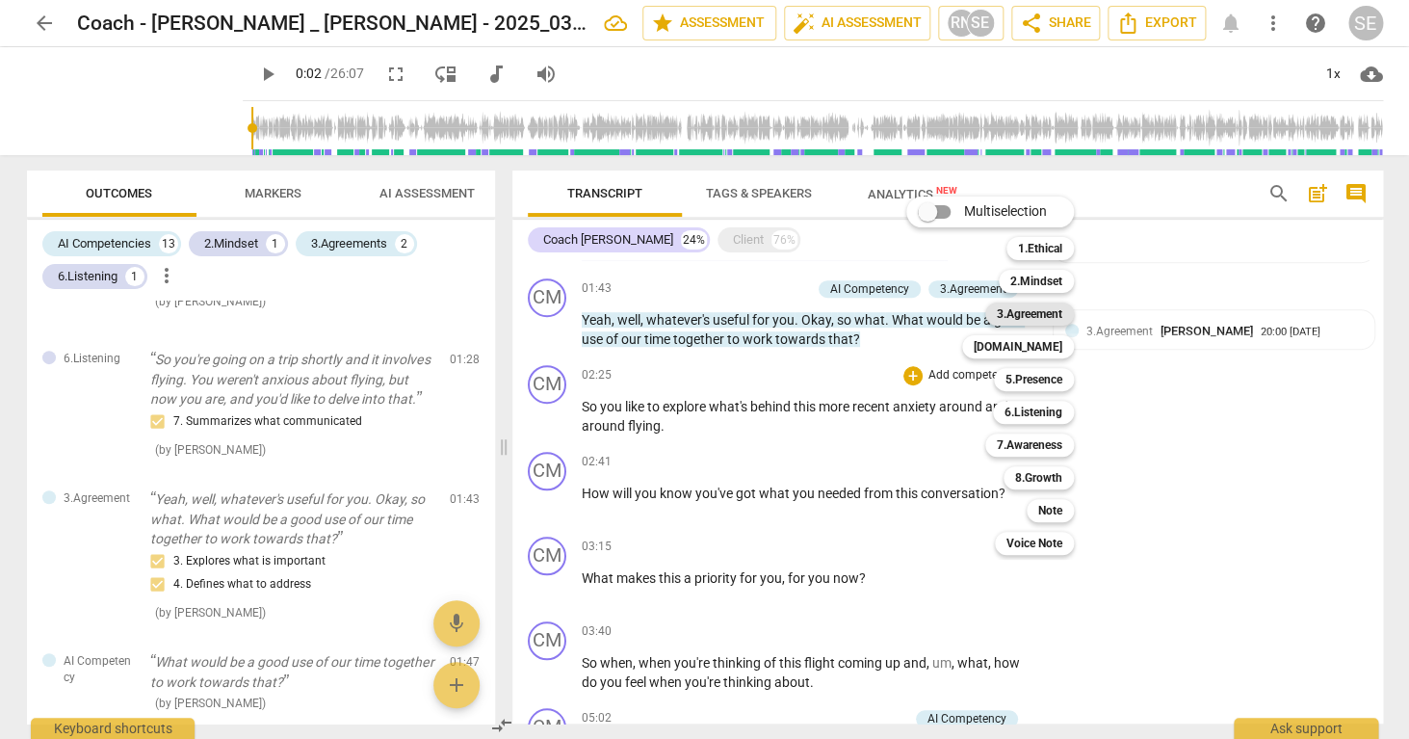
click at [1048, 316] on b "3.Agreement" at bounding box center [1029, 313] width 65 height 23
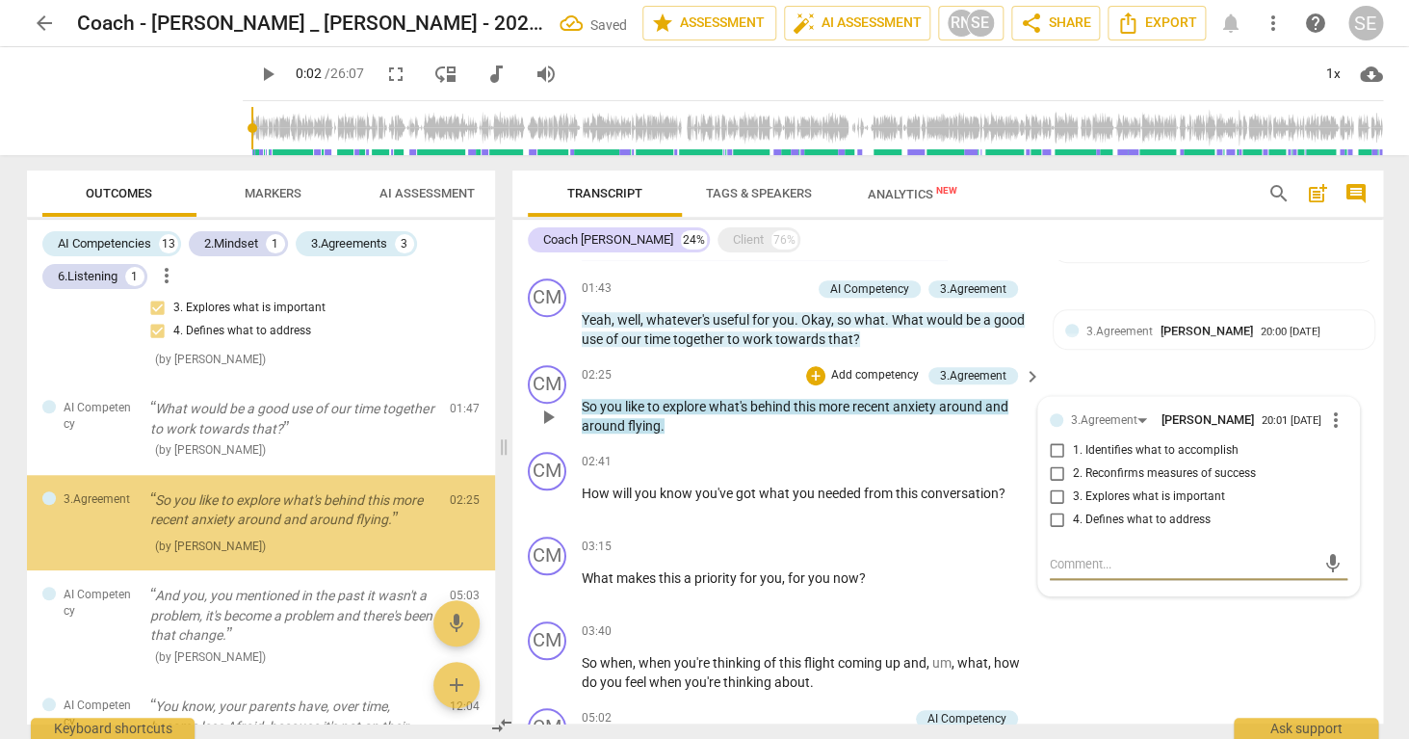
scroll to position [619, 0]
click at [1116, 473] on span "2. Reconfirms measures of success" at bounding box center [1164, 473] width 183 height 17
click at [1073, 473] on input "2. Reconfirms measures of success" at bounding box center [1057, 473] width 31 height 23
checkbox input "true"
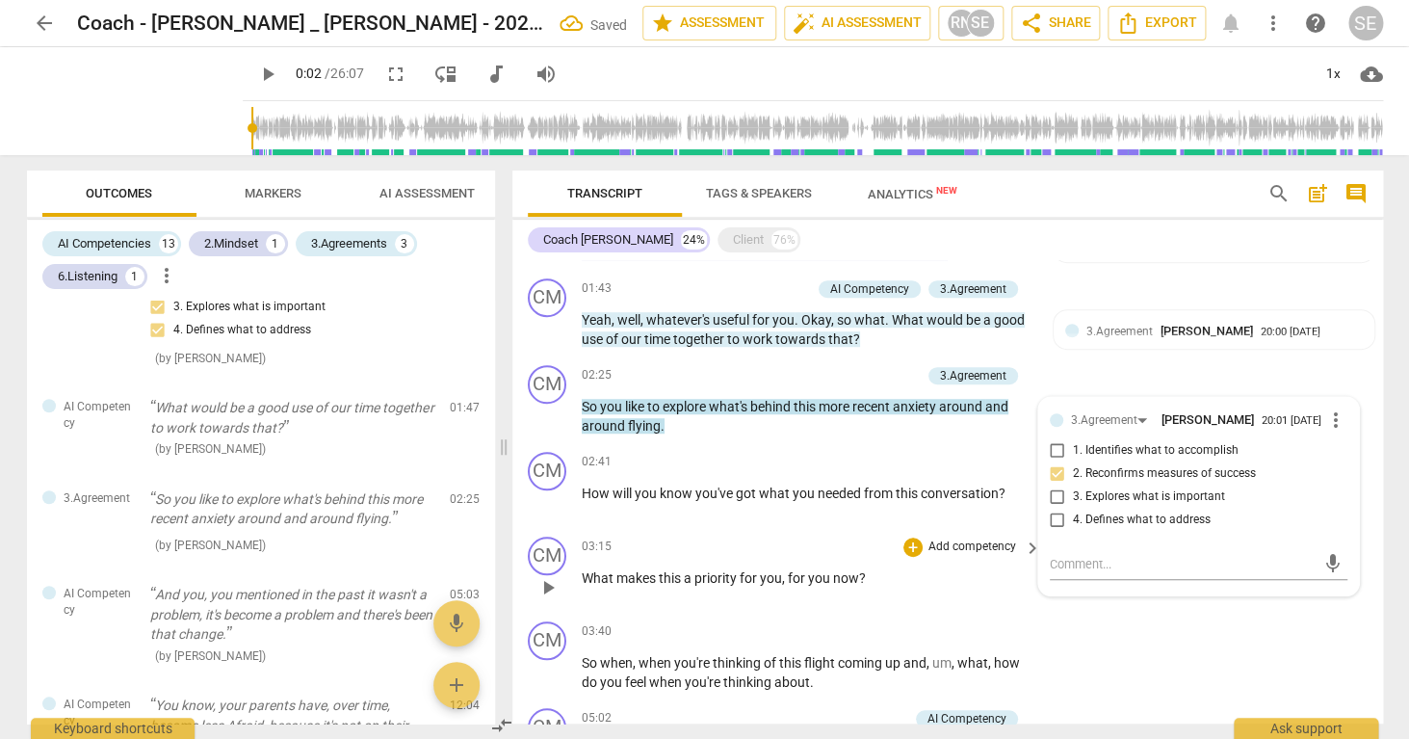
click at [1114, 612] on div "CM play_arrow pause 03:15 + Add competency keyboard_arrow_right What makes this…" at bounding box center [947, 571] width 871 height 85
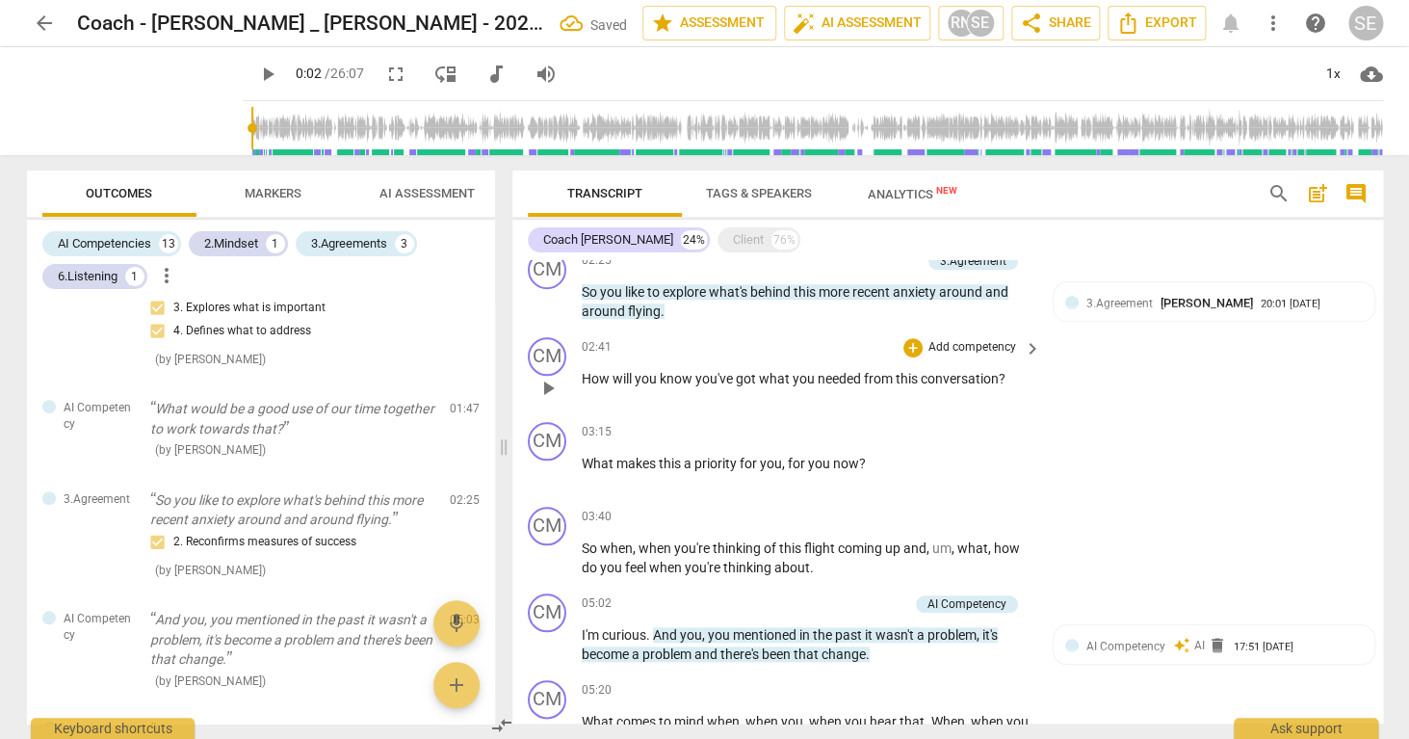
scroll to position [624, 0]
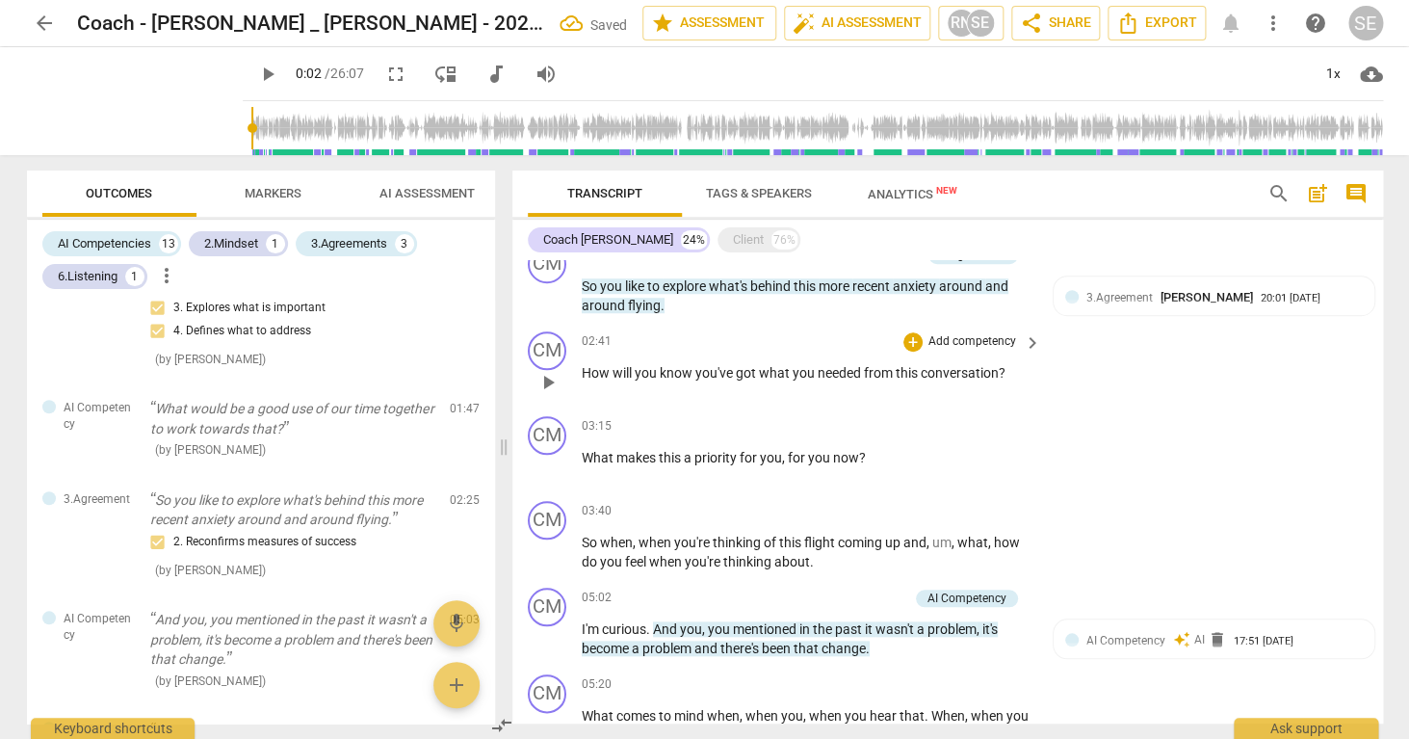
click at [967, 344] on p "Add competency" at bounding box center [973, 341] width 92 height 17
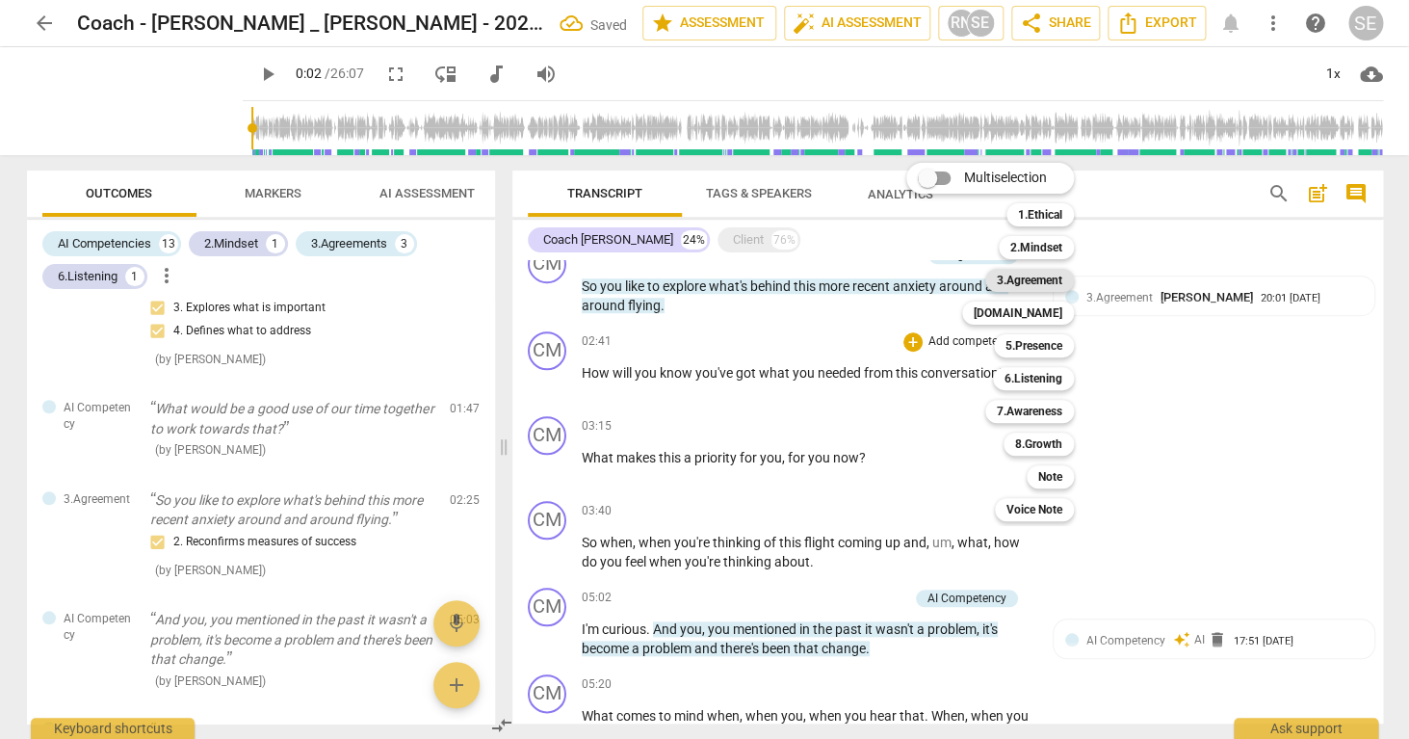
click at [1037, 287] on b "3.Agreement" at bounding box center [1029, 280] width 65 height 23
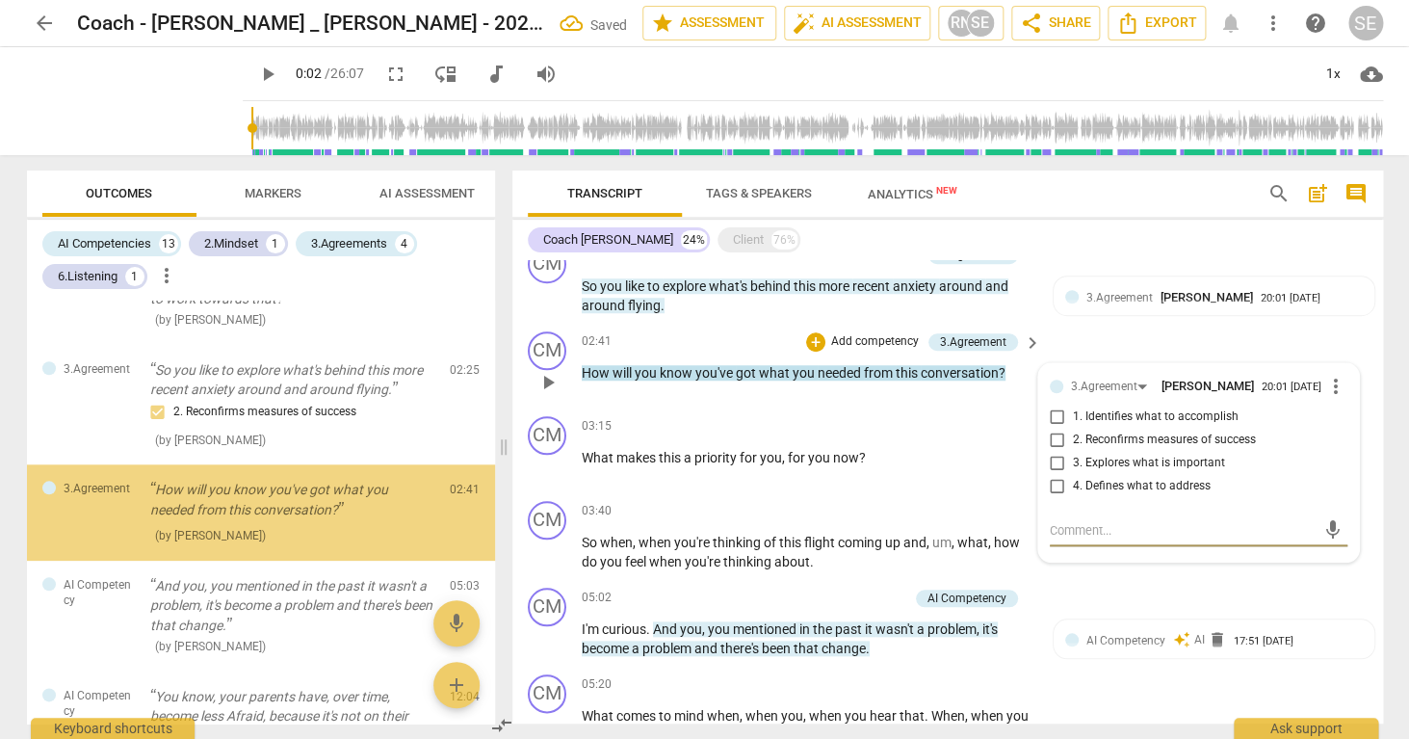
scroll to position [748, 0]
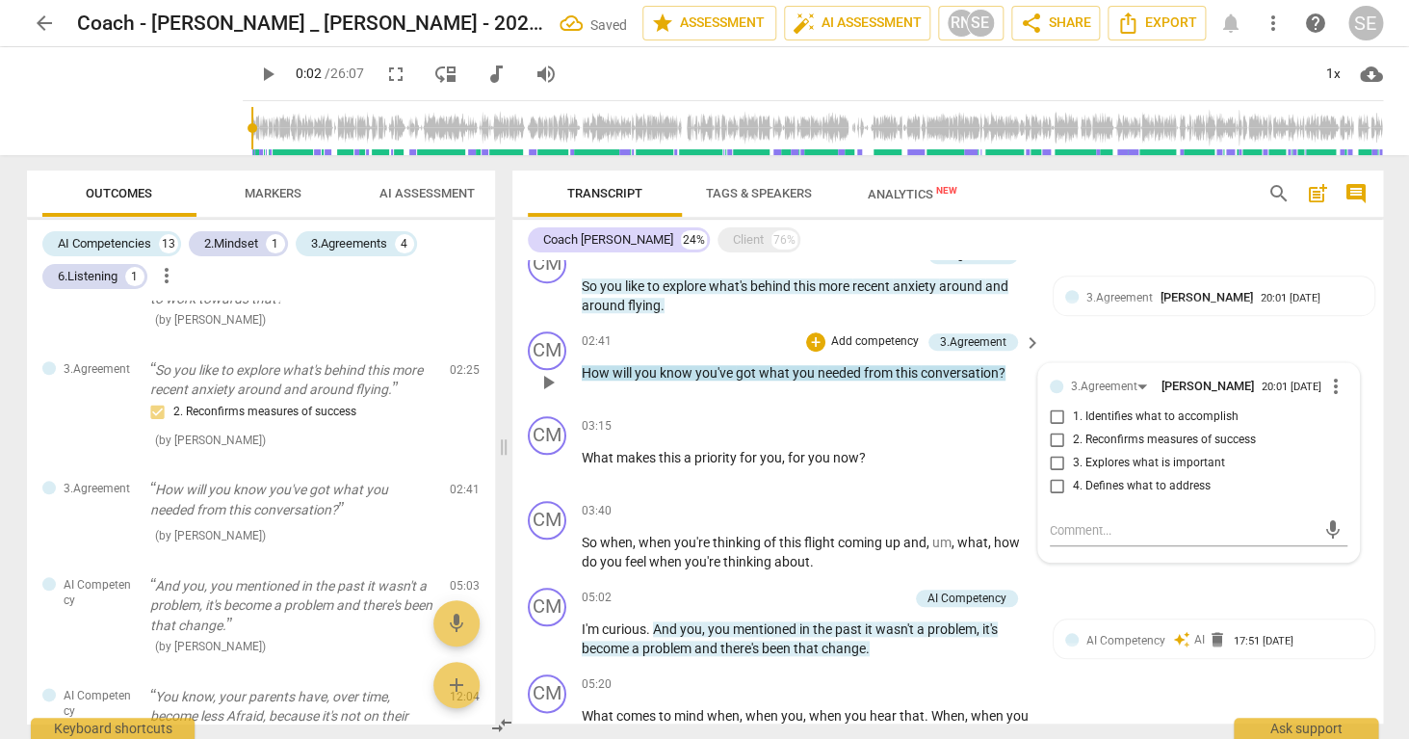
click at [1101, 441] on span "2. Reconfirms measures of success" at bounding box center [1164, 440] width 183 height 17
click at [1073, 441] on input "2. Reconfirms measures of success" at bounding box center [1057, 440] width 31 height 23
checkbox input "true"
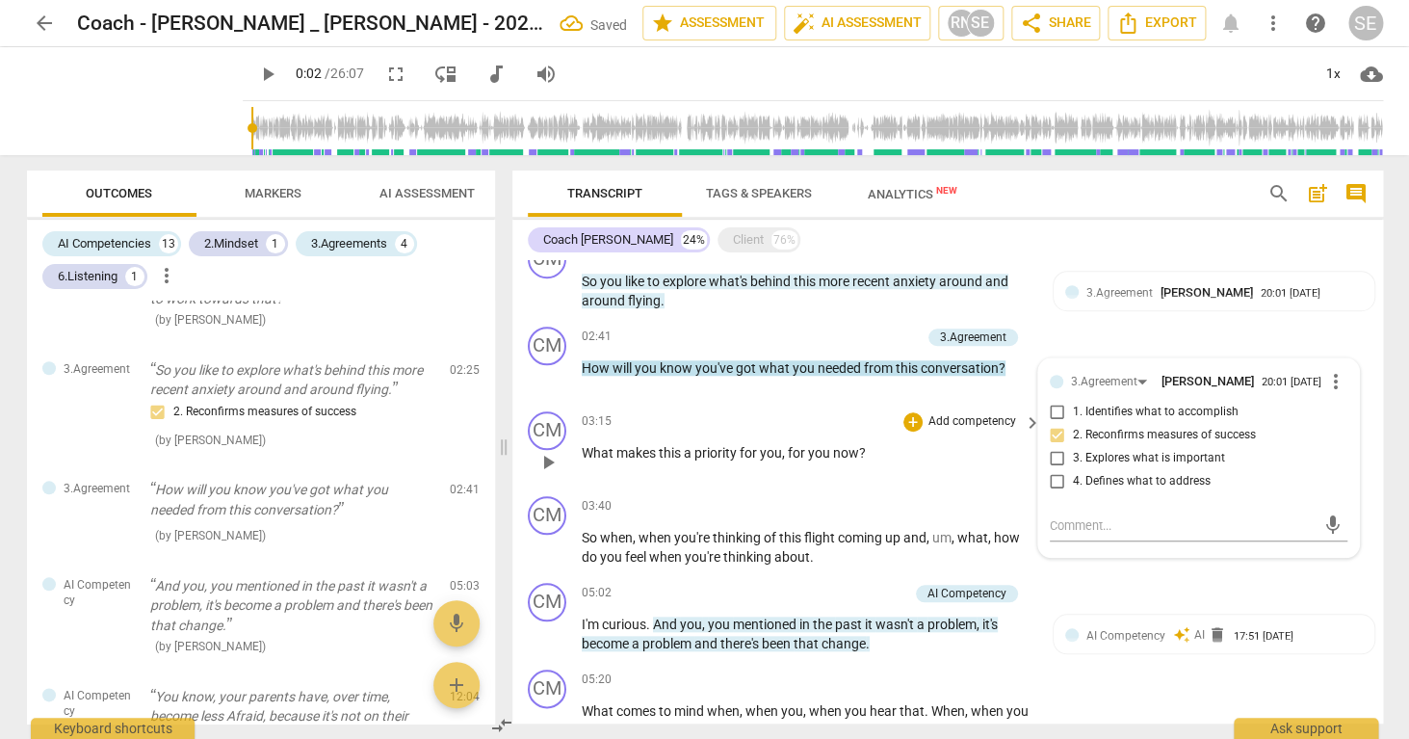
scroll to position [631, 0]
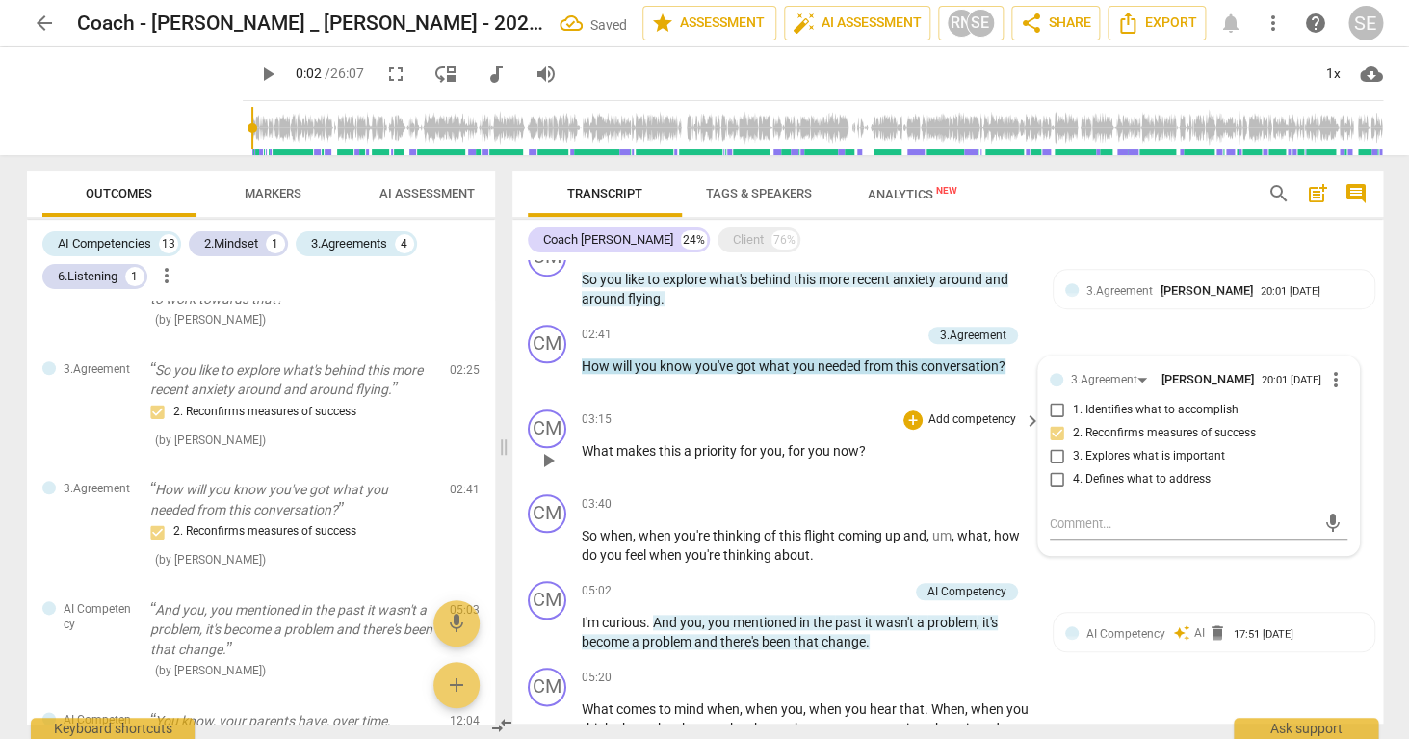
click at [927, 424] on p "Add competency" at bounding box center [973, 419] width 92 height 17
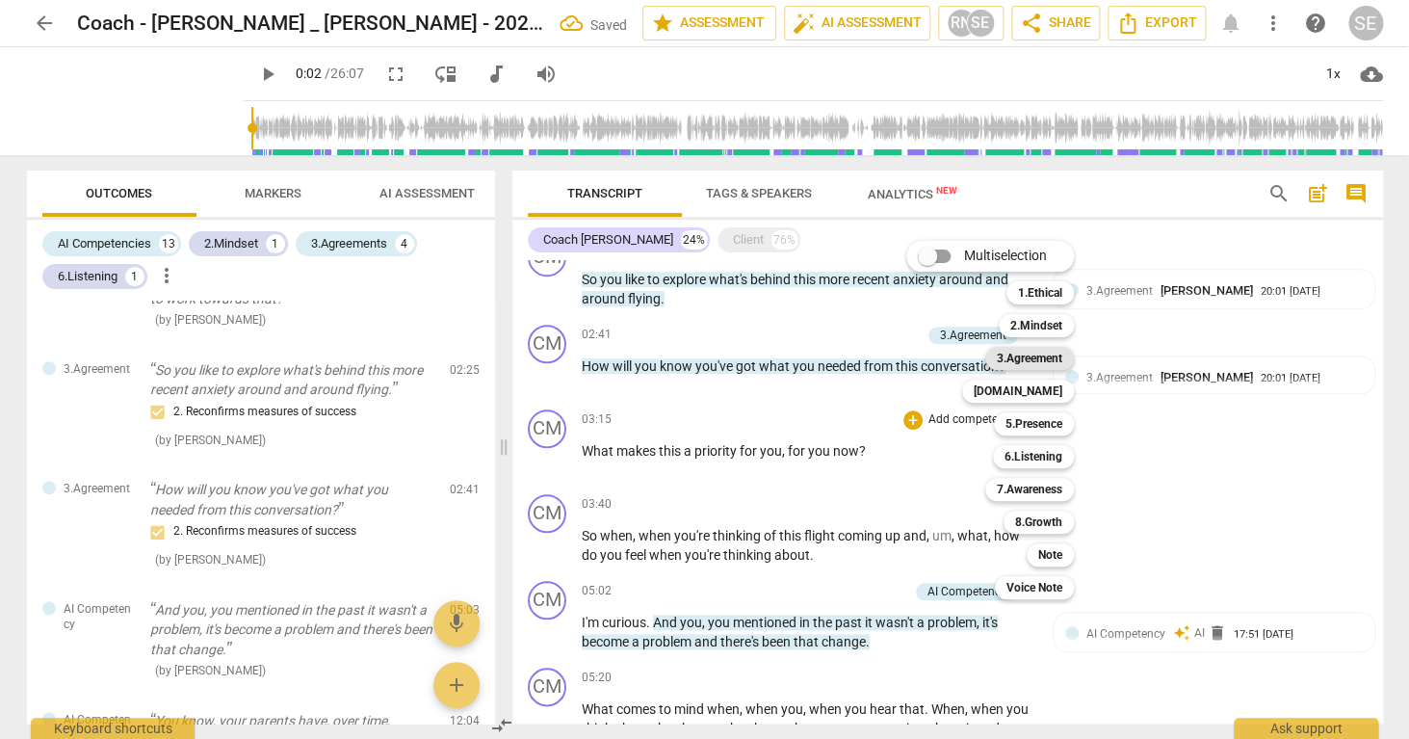
click at [1043, 357] on b "3.Agreement" at bounding box center [1029, 358] width 65 height 23
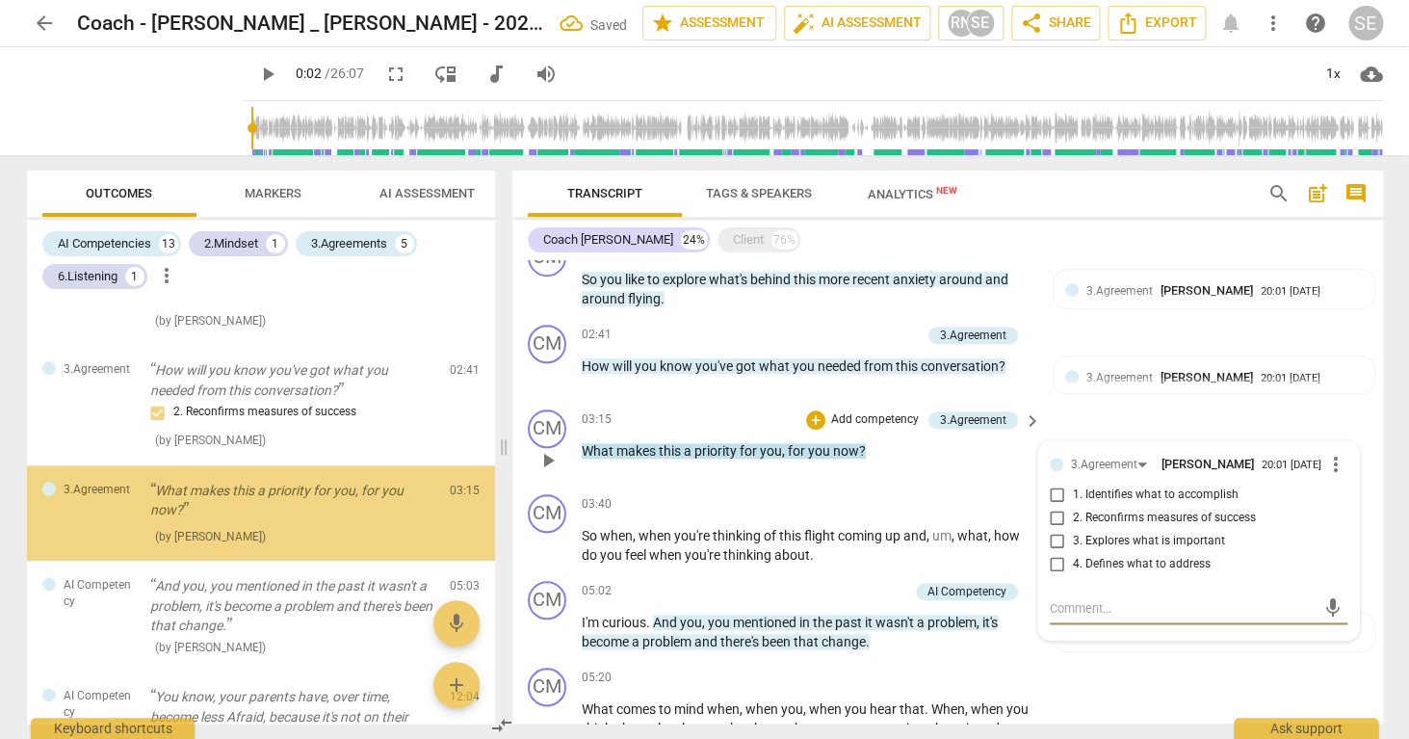
scroll to position [869, 0]
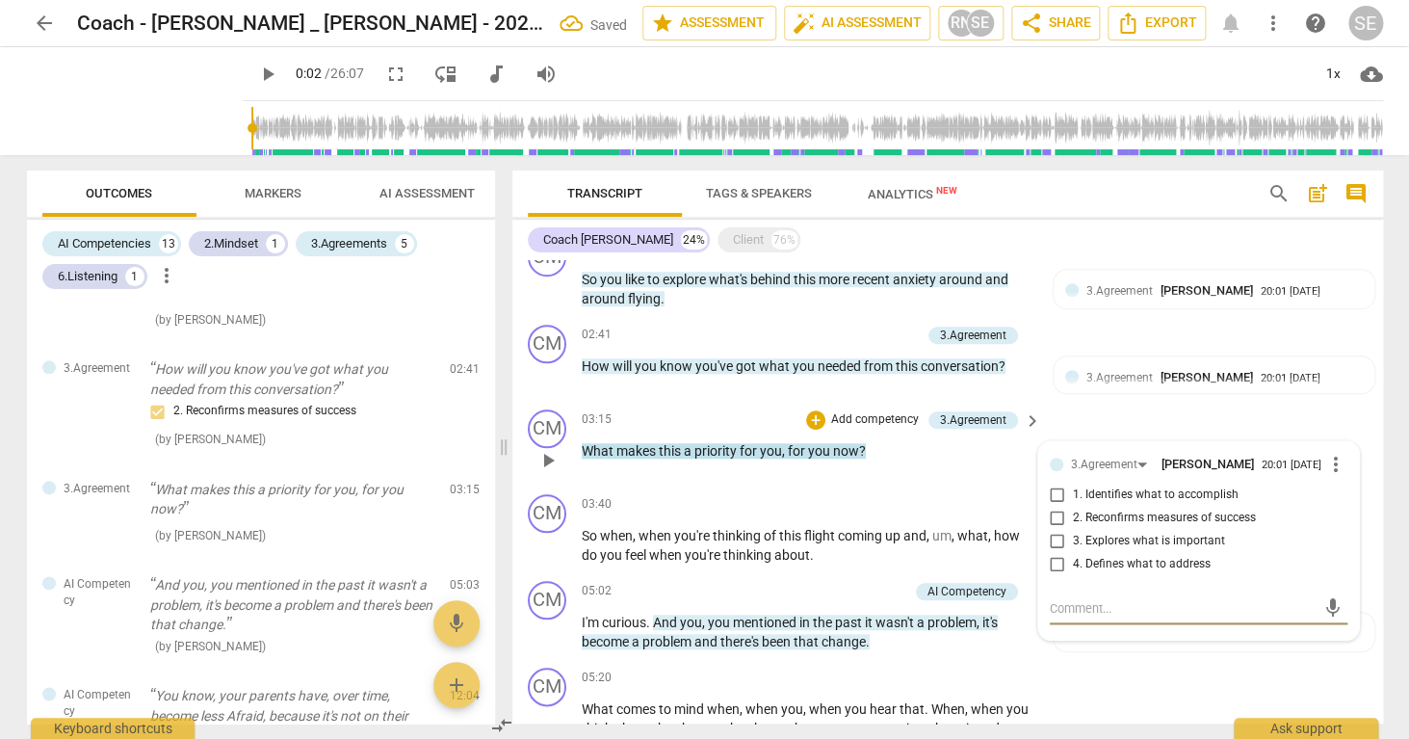
click at [1052, 536] on input "3. Explores what is important" at bounding box center [1057, 541] width 31 height 23
checkbox input "true"
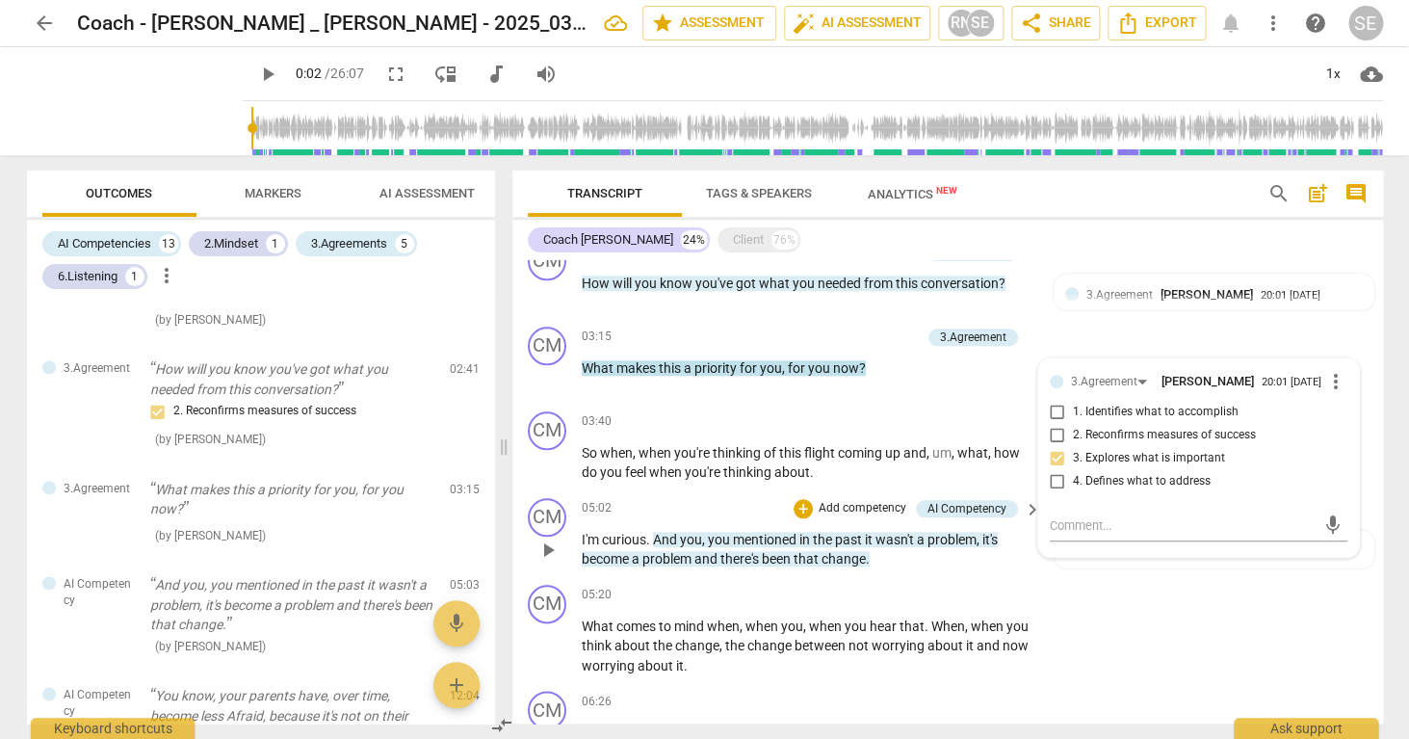
scroll to position [727, 0]
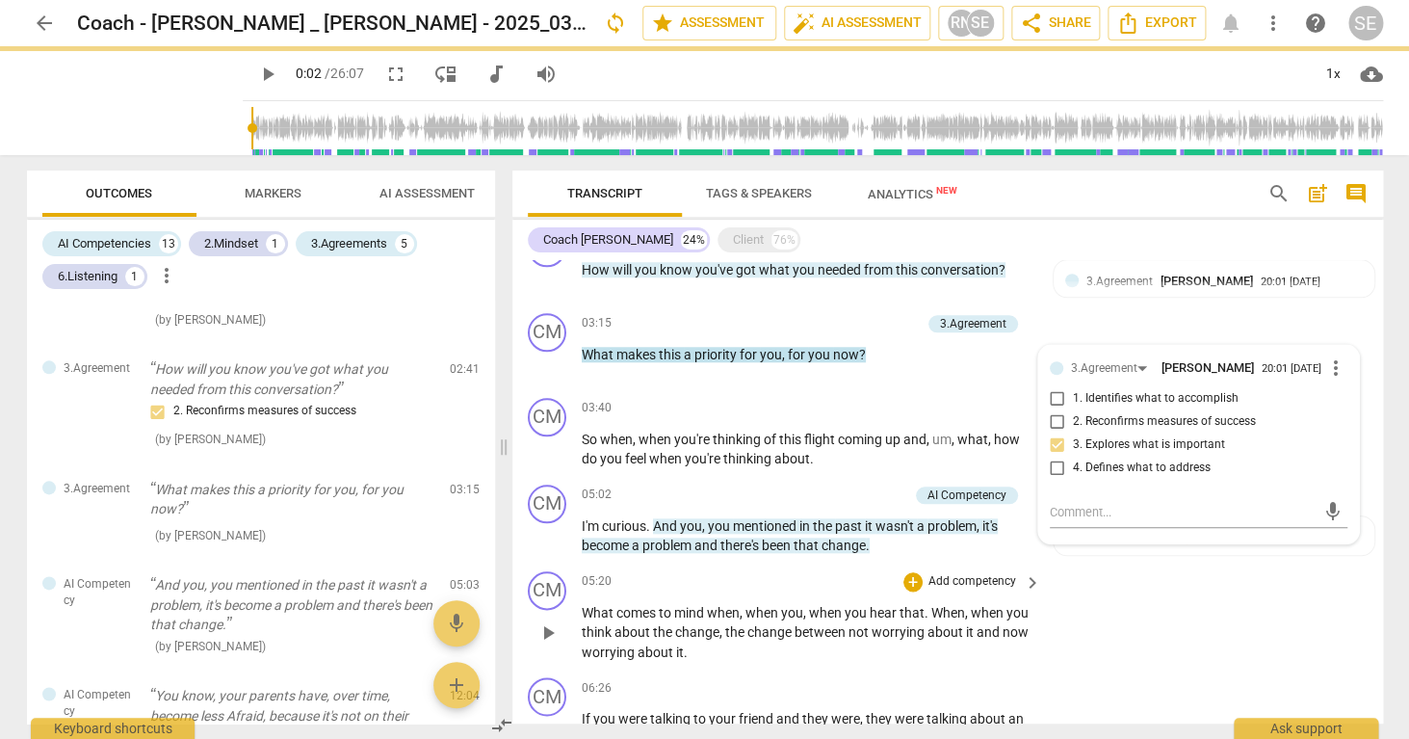
click at [1138, 583] on div "CM play_arrow pause 05:20 + Add competency keyboard_arrow_right What comes to m…" at bounding box center [947, 616] width 871 height 107
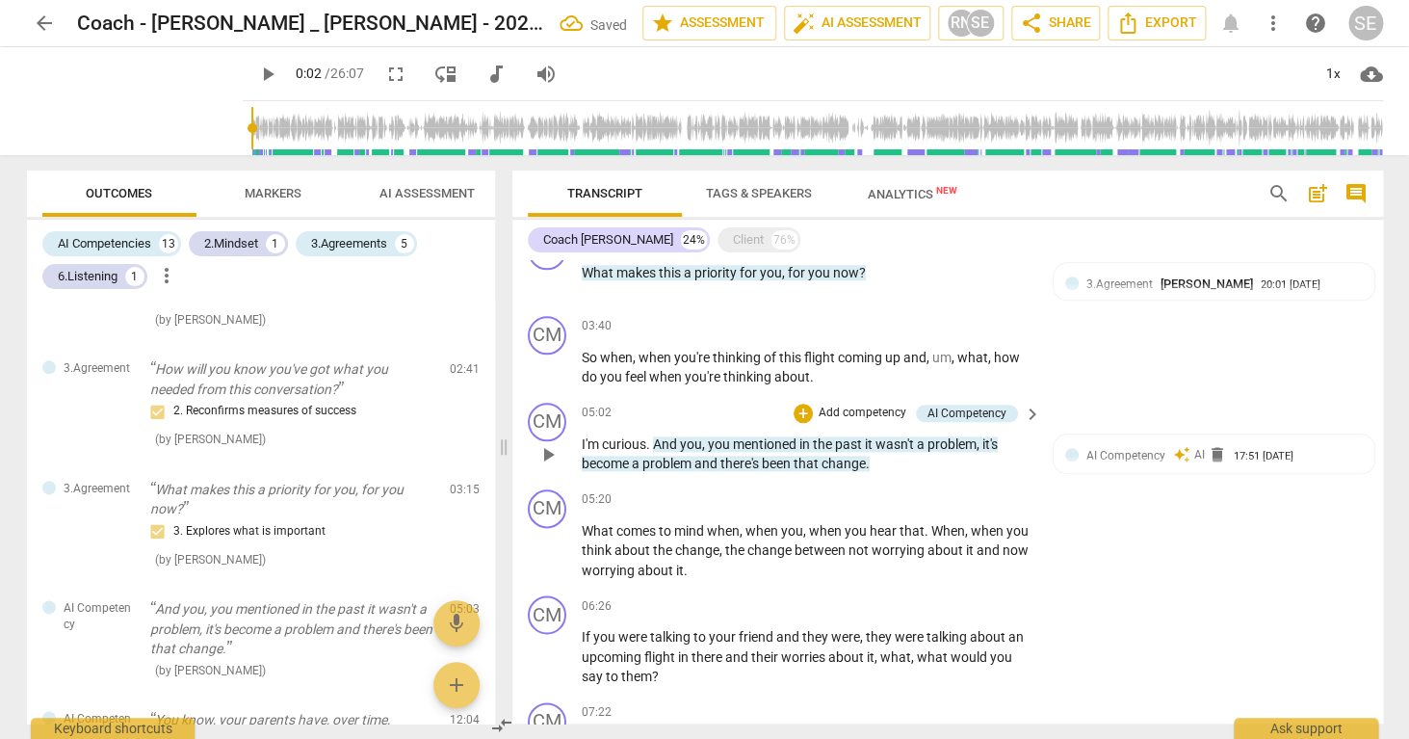
scroll to position [817, 0]
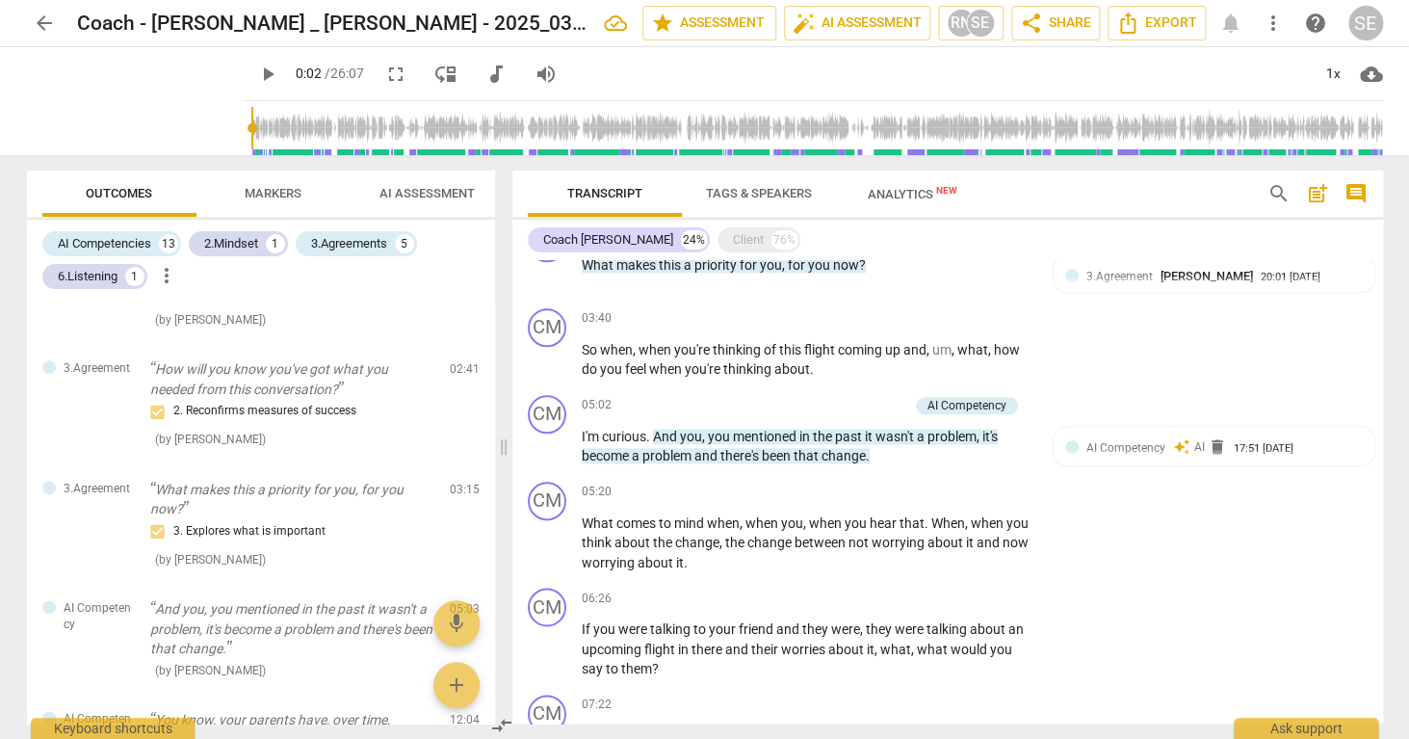
type input "2"
